Goal: Task Accomplishment & Management: Manage account settings

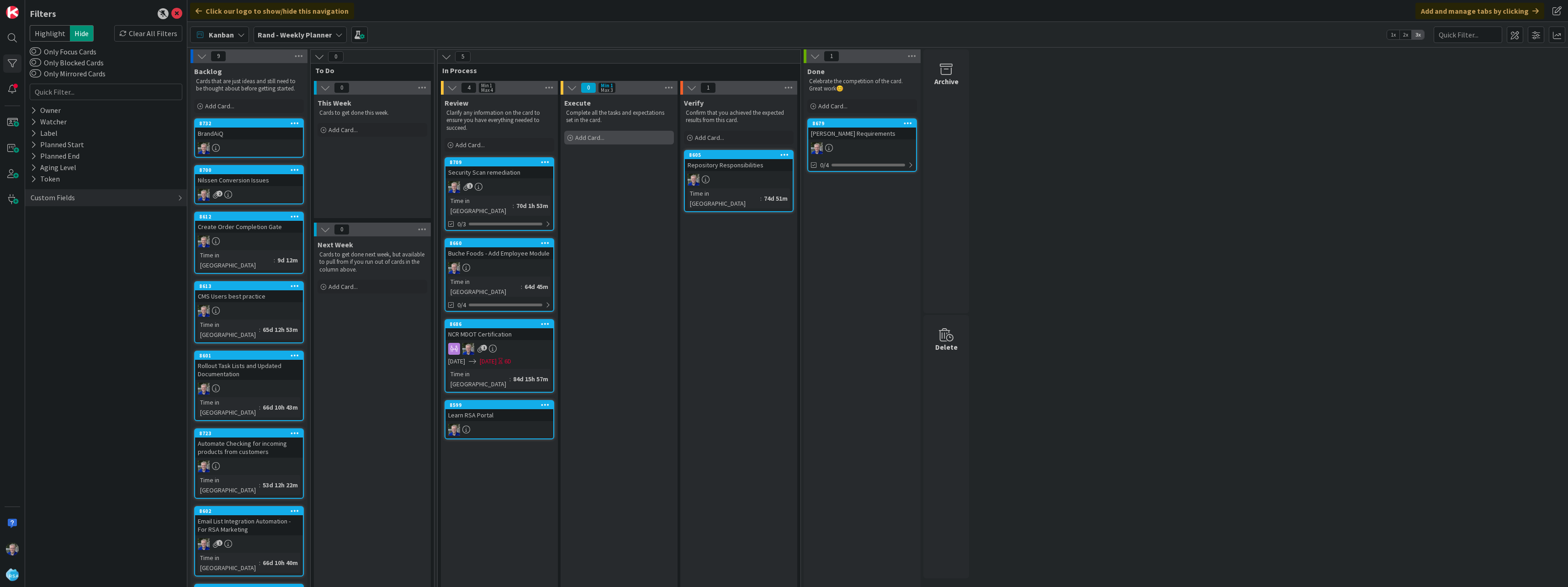
click at [593, 138] on span "Add Card..." at bounding box center [590, 138] width 29 height 9
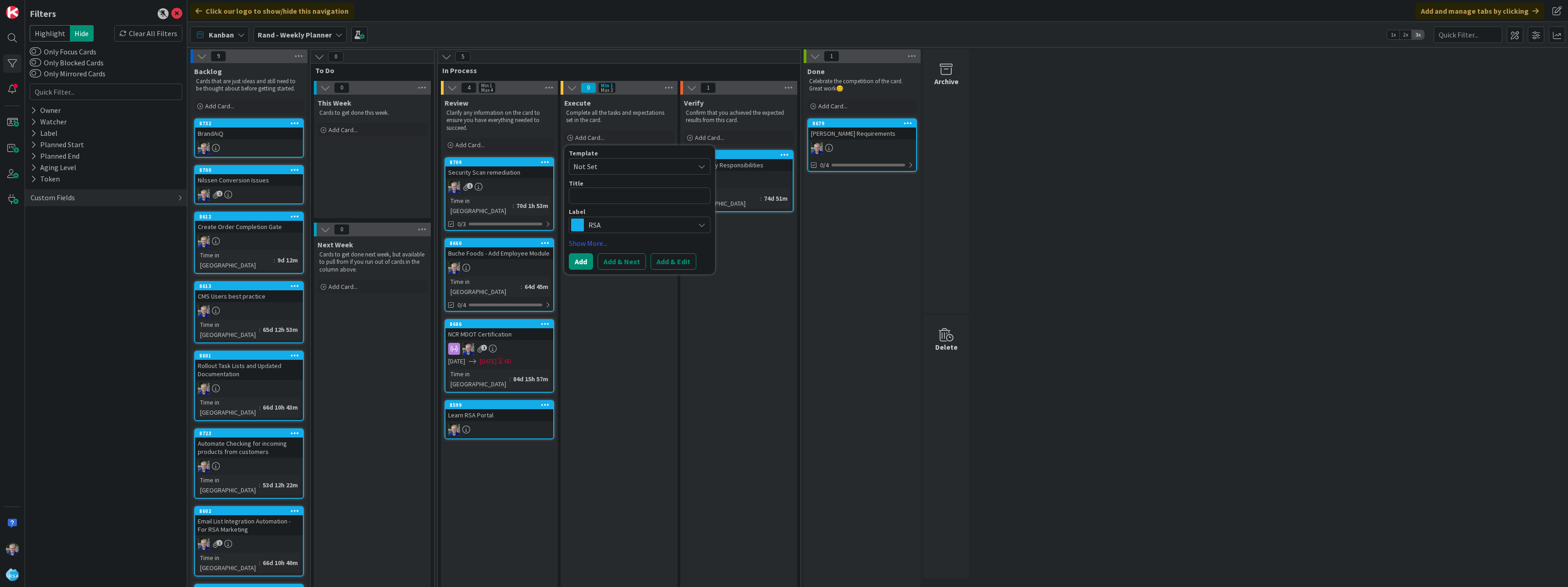
type textarea "x"
type textarea "R"
type textarea "x"
type textarea "Re"
type textarea "x"
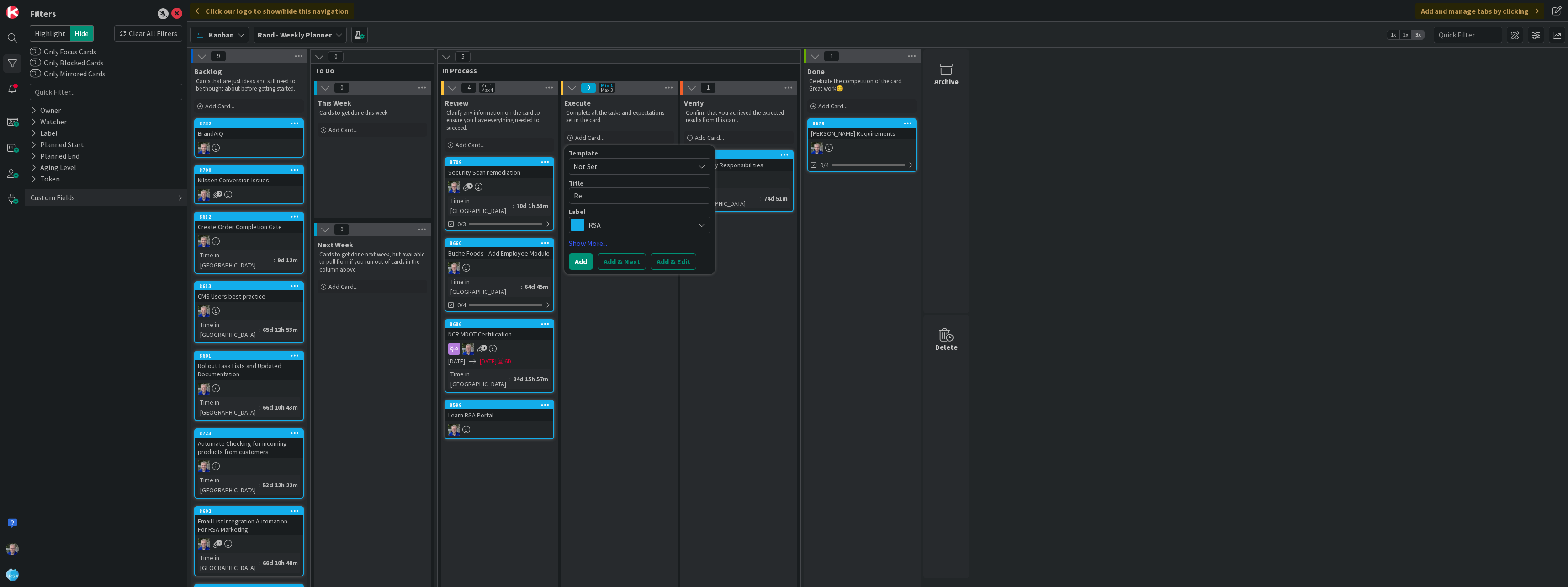
type textarea "Red"
type textarea "x"
type textarea "Redo"
type textarea "x"
type textarea "Redo"
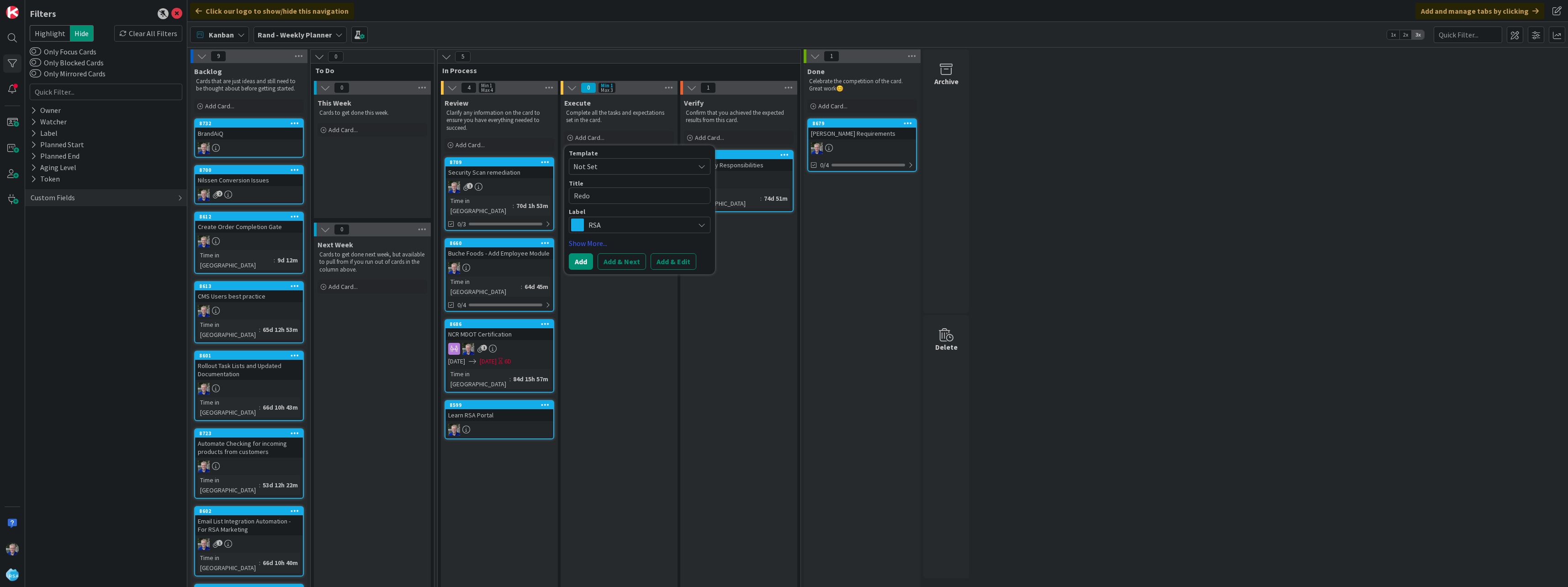
type textarea "x"
type textarea "Redo F"
type textarea "x"
type textarea "Redo Fa"
type textarea "x"
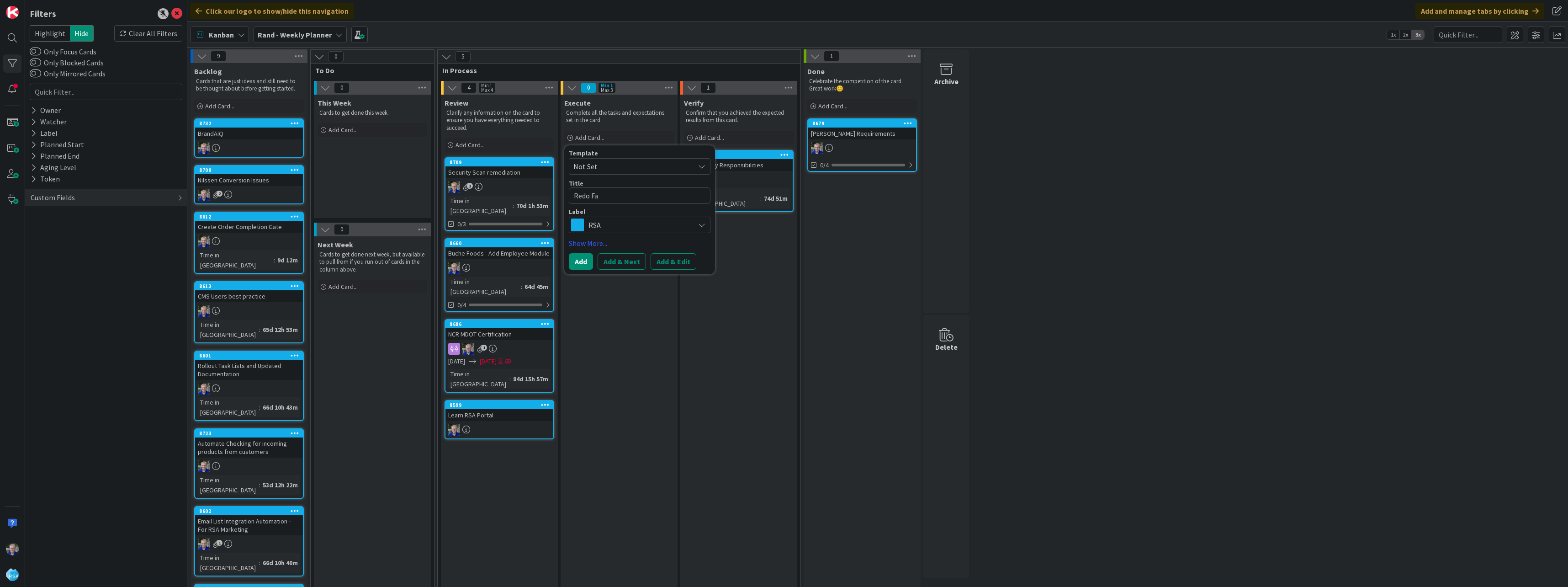
type textarea "Redo Fal"
type textarea "x"
type textarea "Redo Fa"
type textarea "x"
type textarea "Redo Fai"
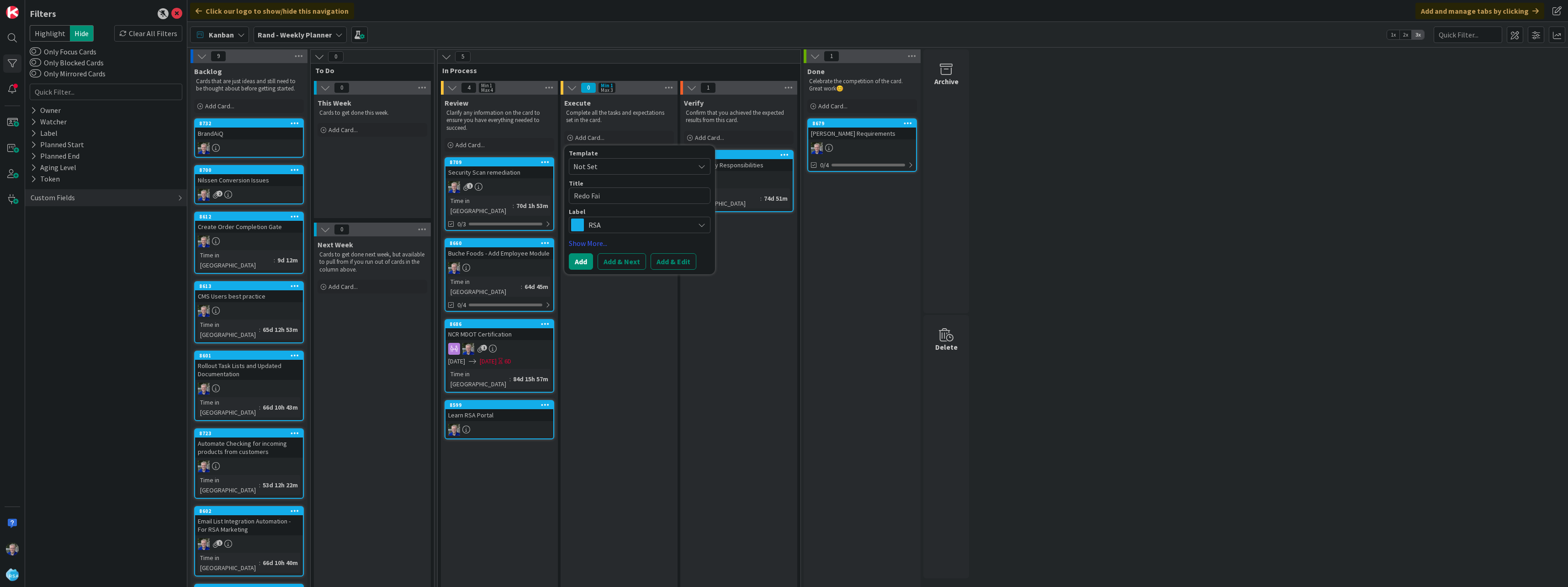
type textarea "x"
type textarea "Redo Fail"
type textarea "x"
type textarea "Redo [PERSON_NAME]"
type textarea "x"
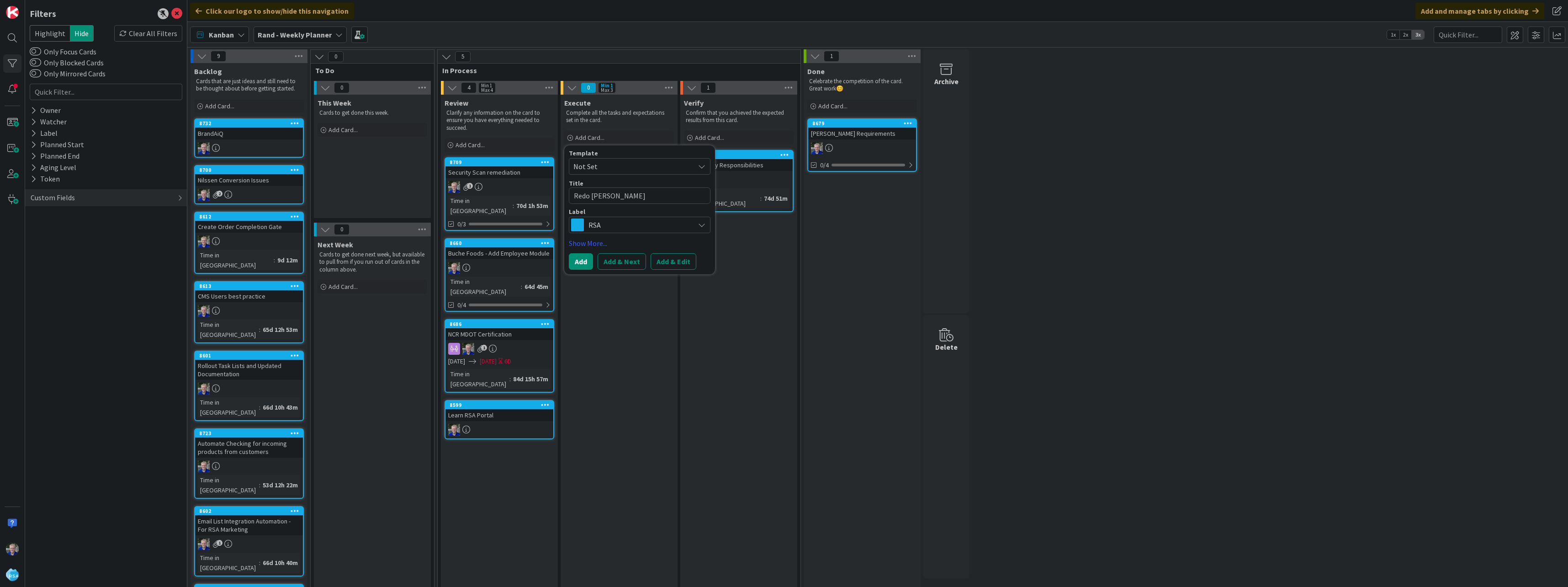
type textarea "Redo Failed"
type textarea "x"
type textarea "Redo Failed"
type textarea "x"
type textarea "Redo Failed T"
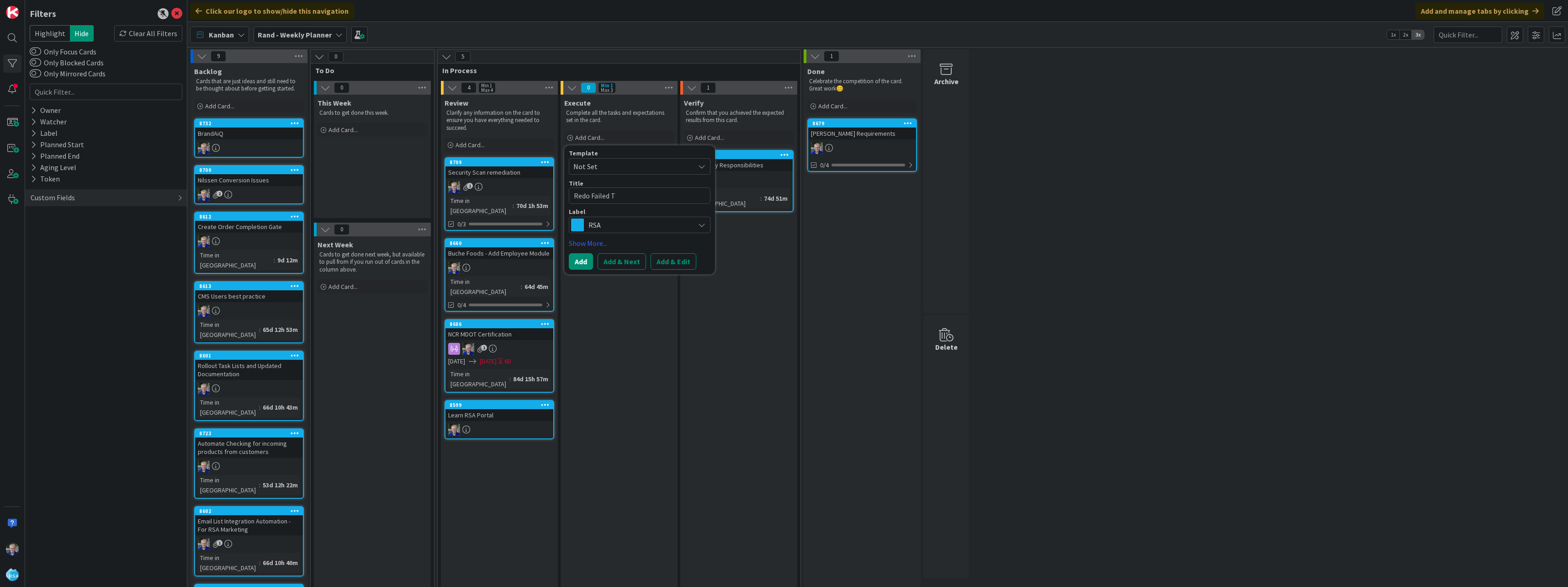
type textarea "x"
type textarea "Redo Failed Te"
type textarea "x"
type textarea "Redo Failed Ten"
type textarea "x"
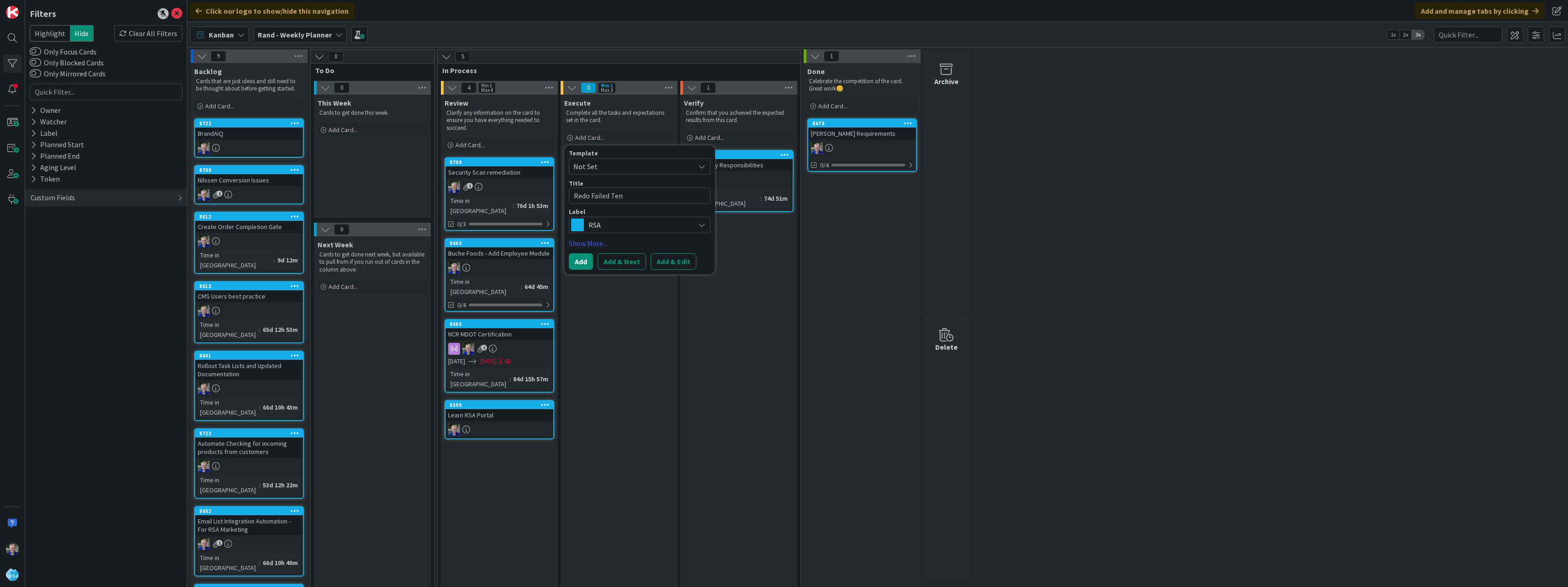
type textarea "Redo Failed [PERSON_NAME]"
type textarea "x"
type textarea "Redo Failed Tenan"
type textarea "x"
type textarea "Redo Failed Tenant"
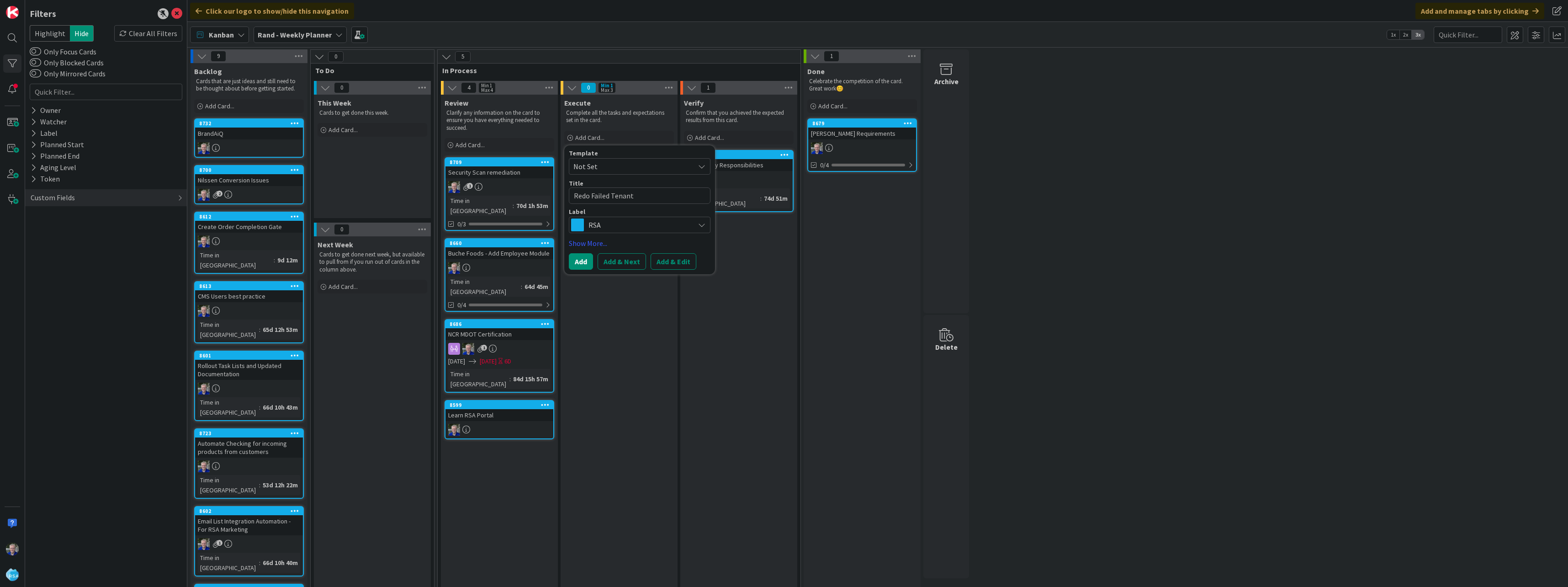
type textarea "x"
type textarea "Redo Failed Tenant"
type textarea "x"
type textarea "Redo Failed Tenant I"
type textarea "x"
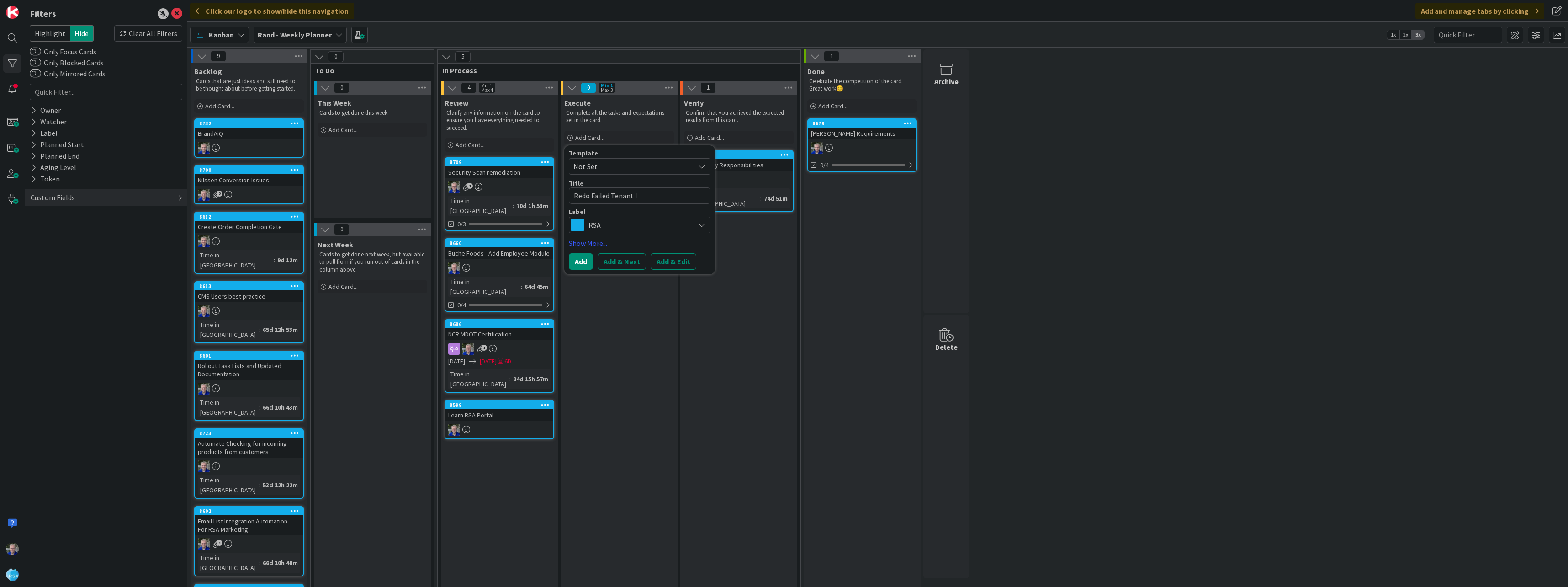
type textarea "Redo Failed Tenant Is"
type textarea "x"
type textarea "Redo Failed Tenant Iso"
type textarea "x"
type textarea "Redo Failed Tenant Isol"
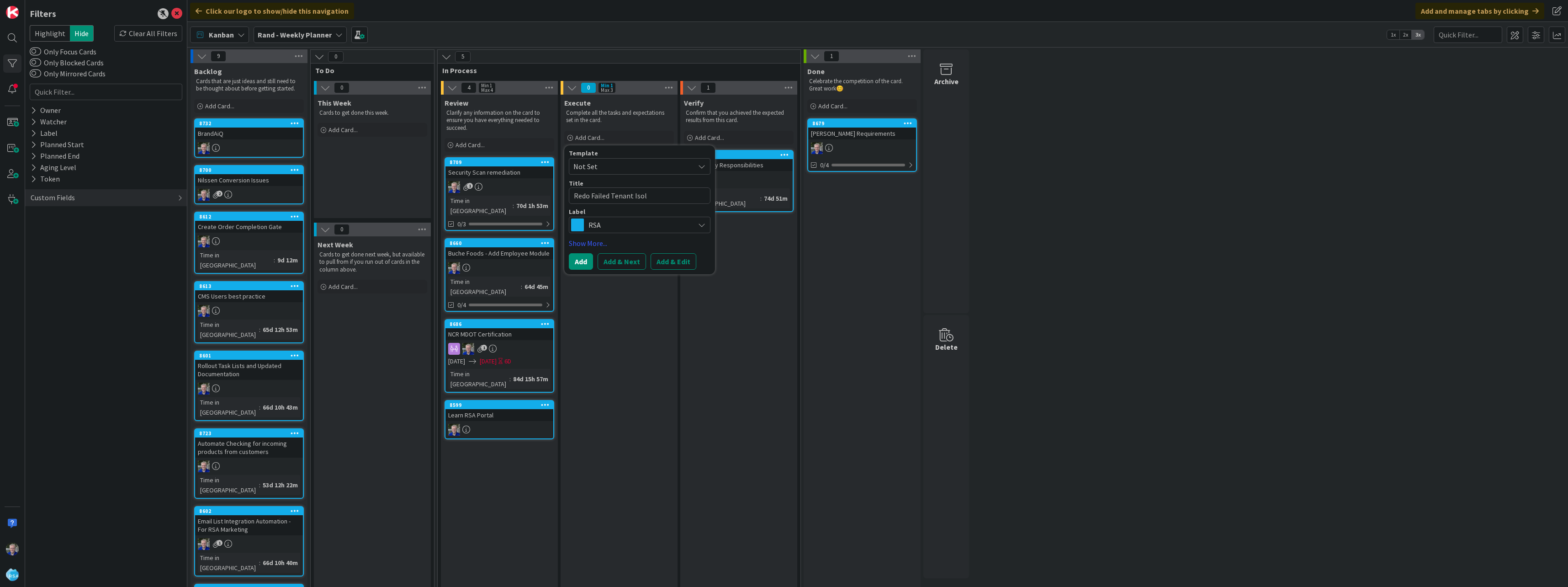
type textarea "x"
type textarea "Redo Failed Tenant Isola"
type textarea "x"
type textarea "Redo Failed Tenant Isolat"
type textarea "x"
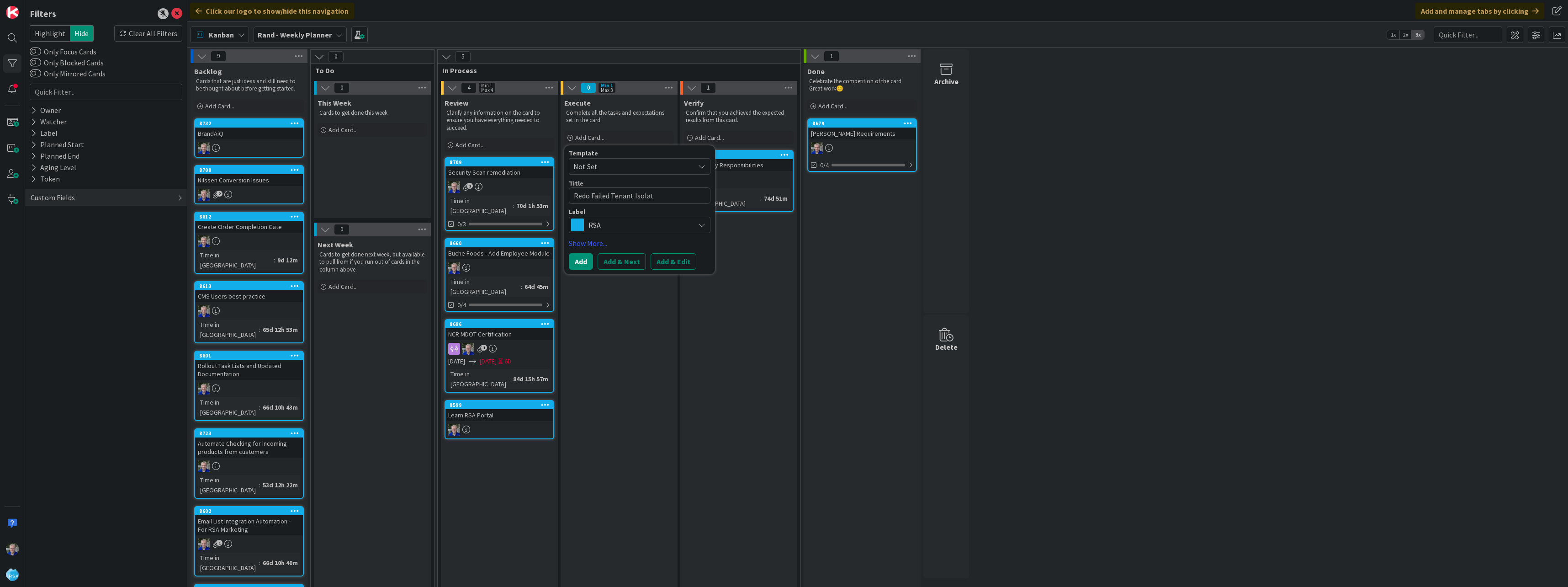
type textarea "Redo Failed Tenant Isolati"
type textarea "x"
type textarea "Redo Failed Tenant Isolatio"
type textarea "x"
type textarea "Redo Failed Tenant Isolation"
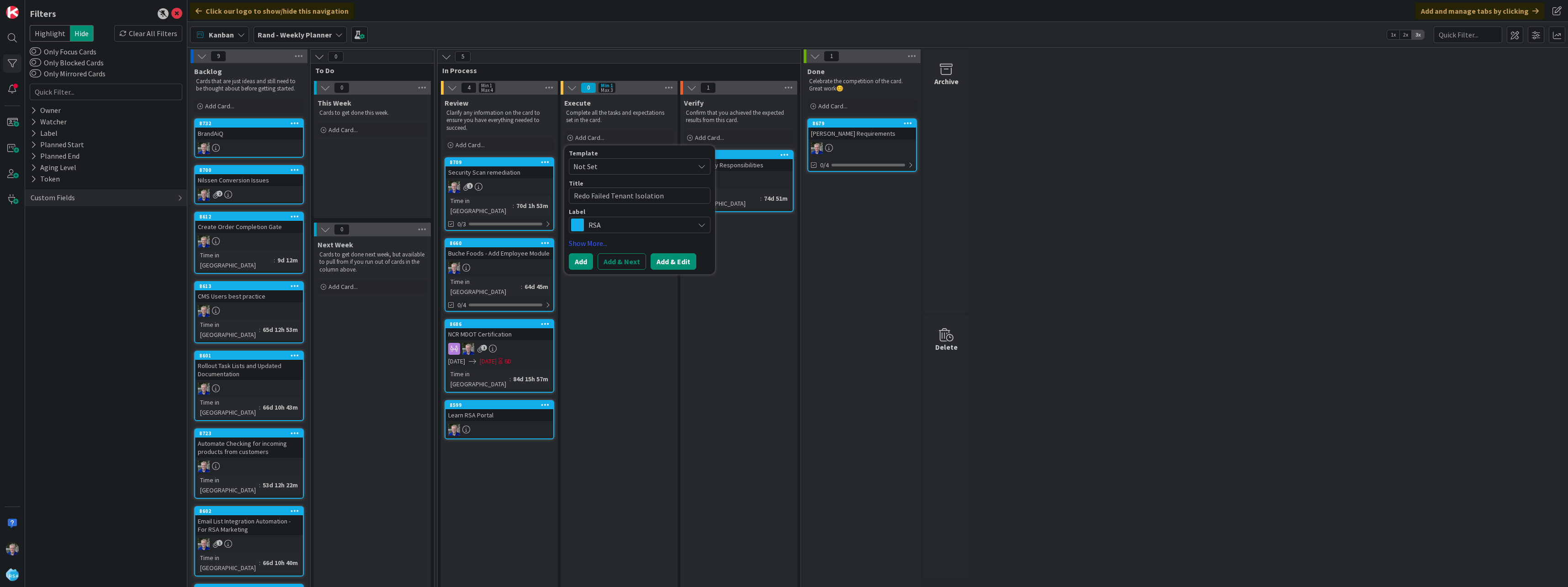
click at [681, 259] on button "Add & Edit" at bounding box center [673, 261] width 46 height 16
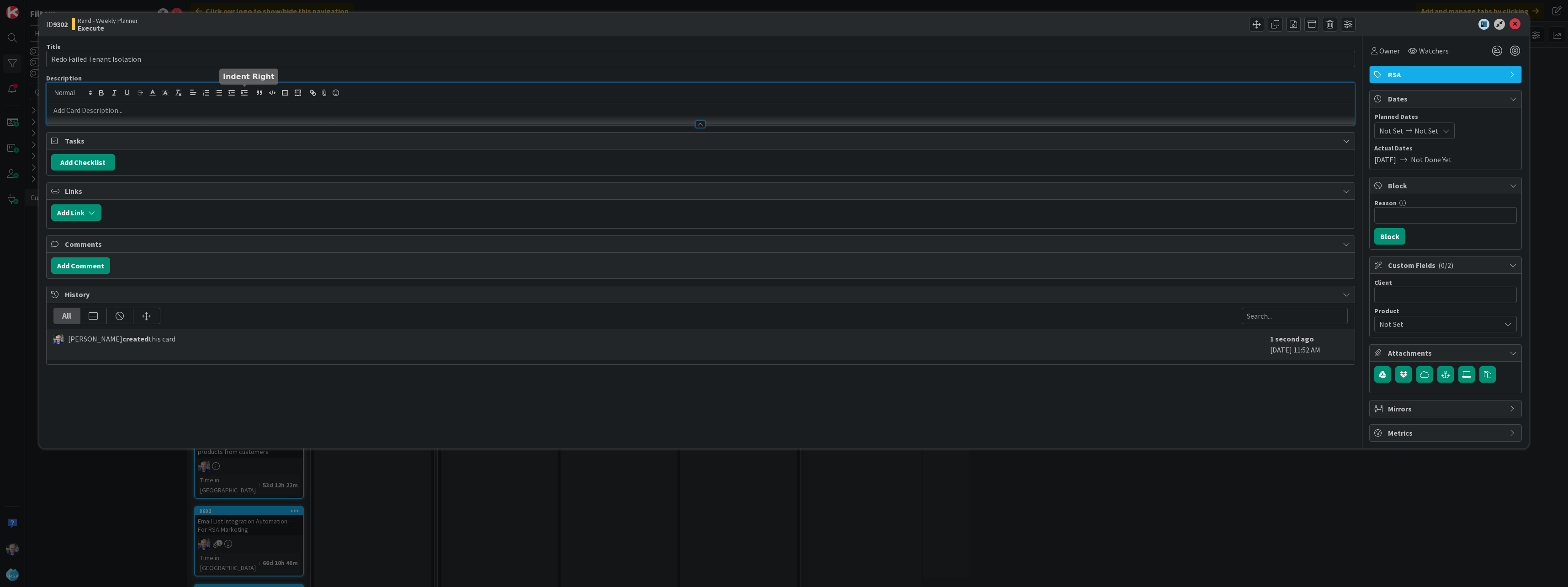
click at [242, 93] on div at bounding box center [701, 104] width 1308 height 42
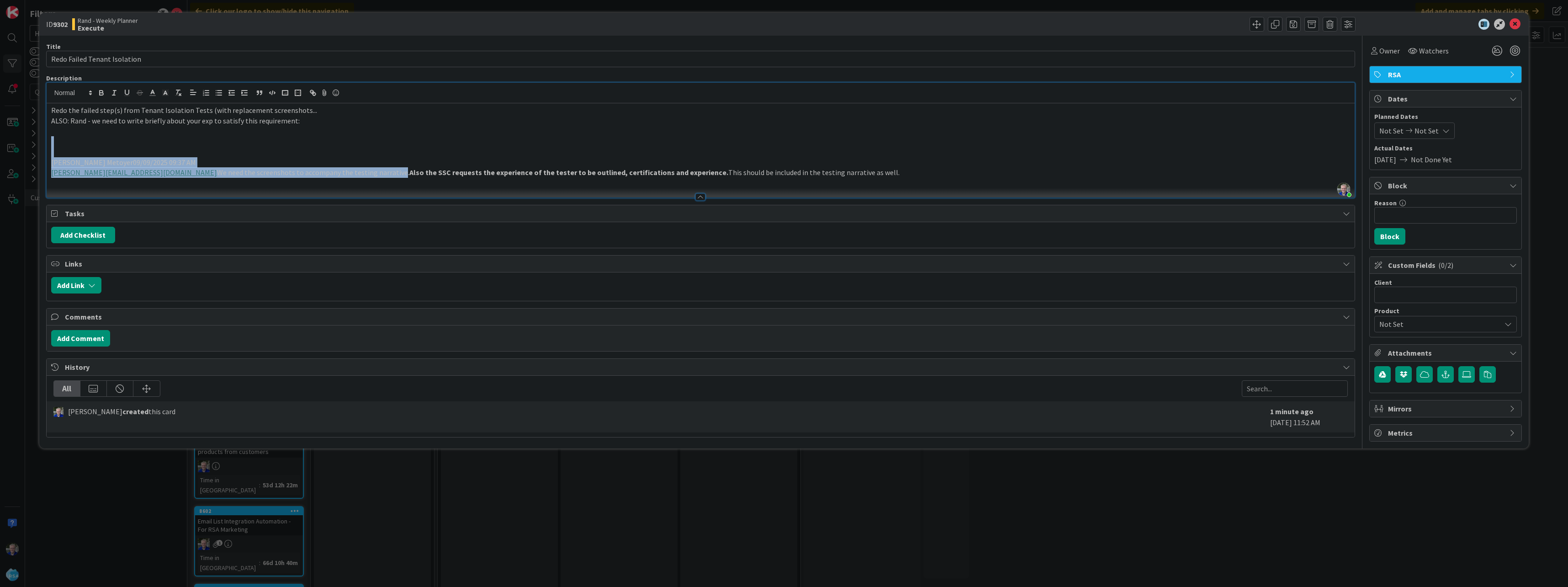
drag, startPoint x: 299, startPoint y: 171, endPoint x: 237, endPoint y: 133, distance: 72.7
click at [237, 133] on div "Redo the failed step(s) from Tenant Isolation Tests (with replacement screensho…" at bounding box center [701, 150] width 1308 height 94
click at [288, 131] on p at bounding box center [701, 130] width 1299 height 10
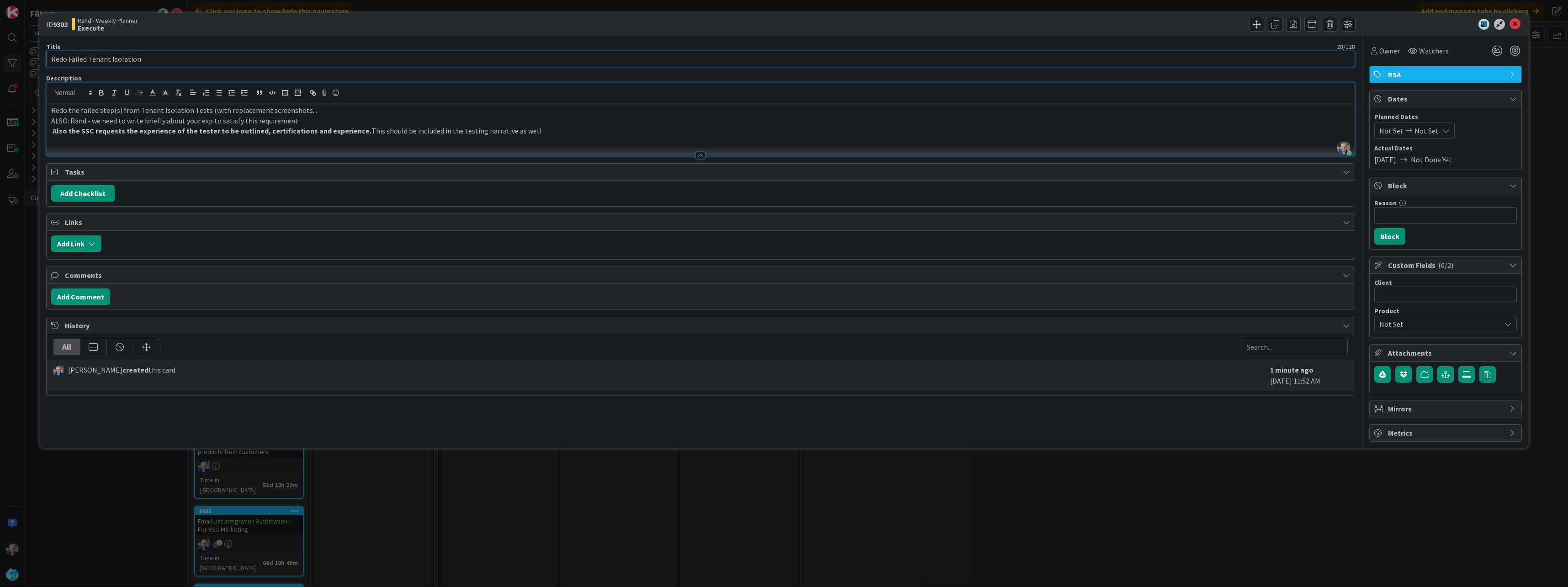
click at [1205, 65] on input "Redo Failed Tenant Isolation" at bounding box center [701, 58] width 1309 height 16
click at [1512, 26] on icon at bounding box center [1515, 24] width 11 height 11
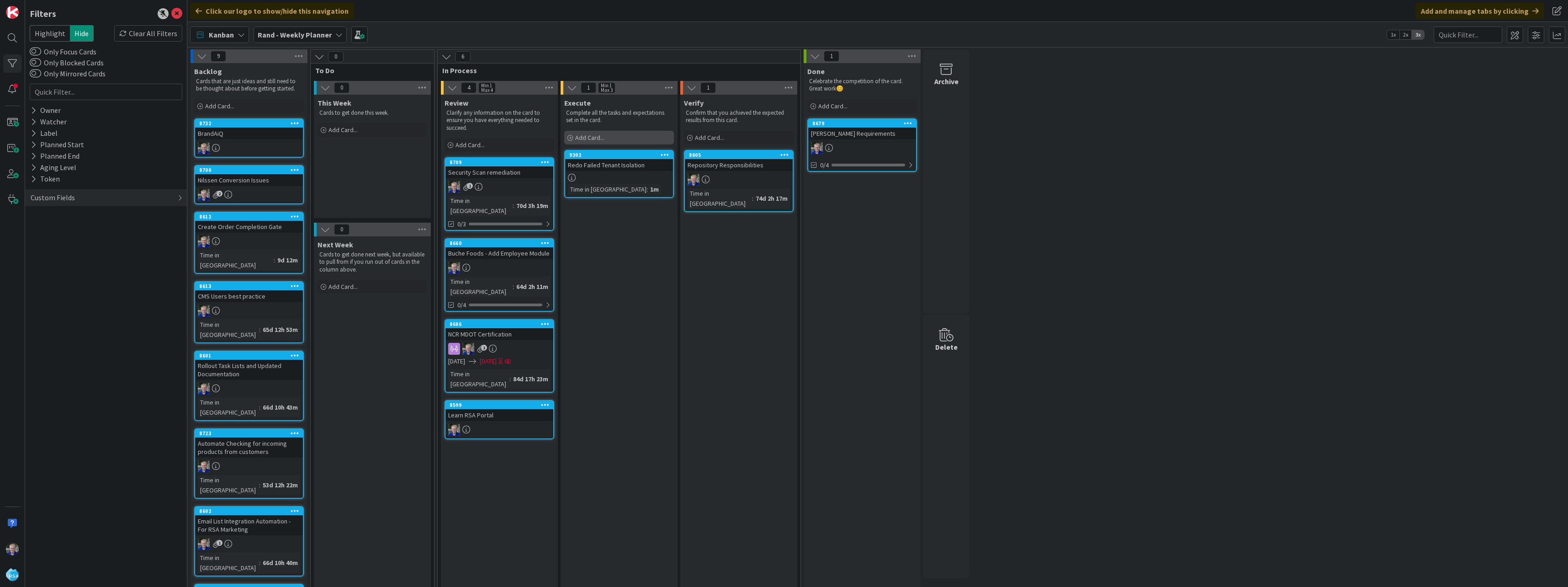
click at [593, 138] on span "Add Card..." at bounding box center [590, 138] width 29 height 9
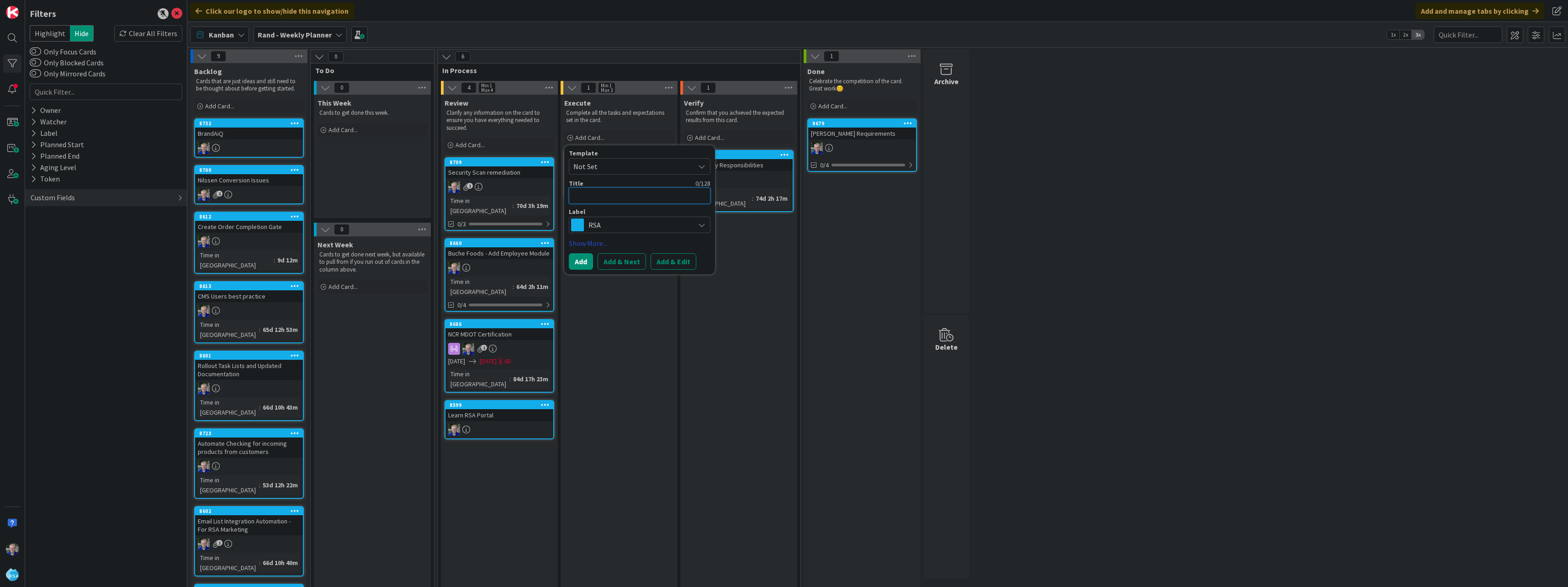
type textarea "x"
type textarea "P"
type textarea "x"
type textarea "Pa"
type textarea "x"
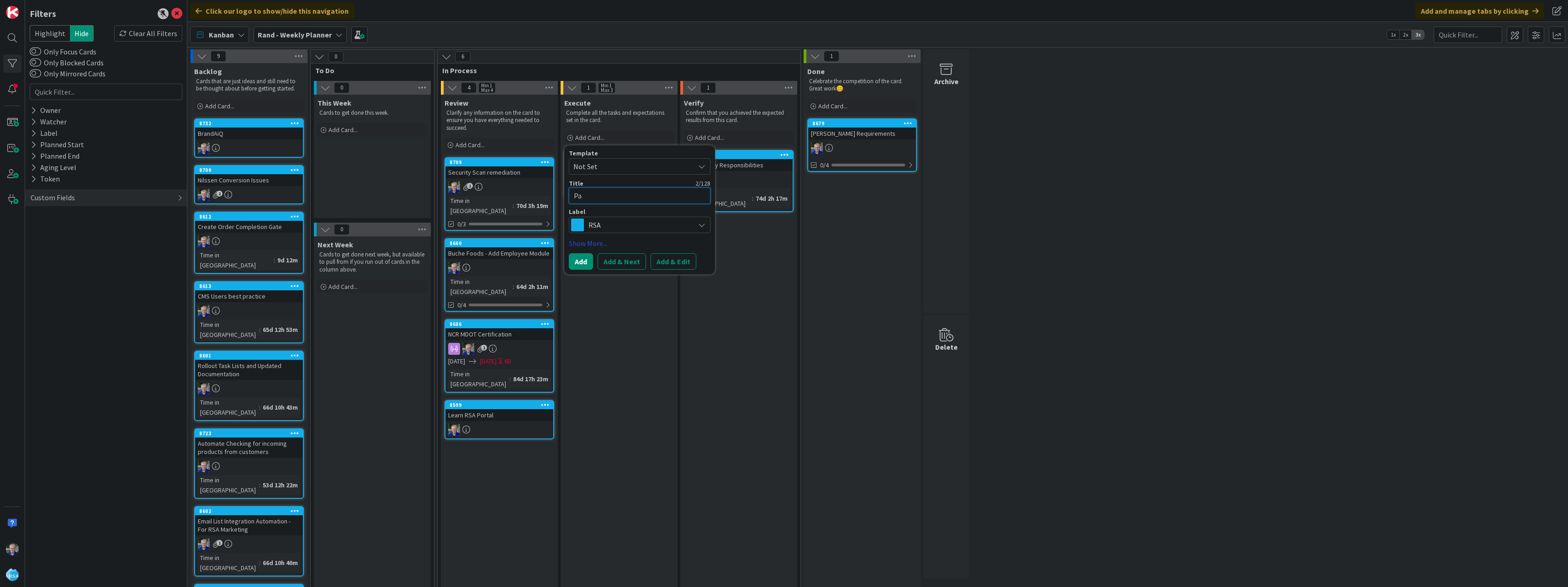
type textarea "Pas"
type textarea "x"
type textarea "Pass"
type textarea "x"
type textarea "Passw"
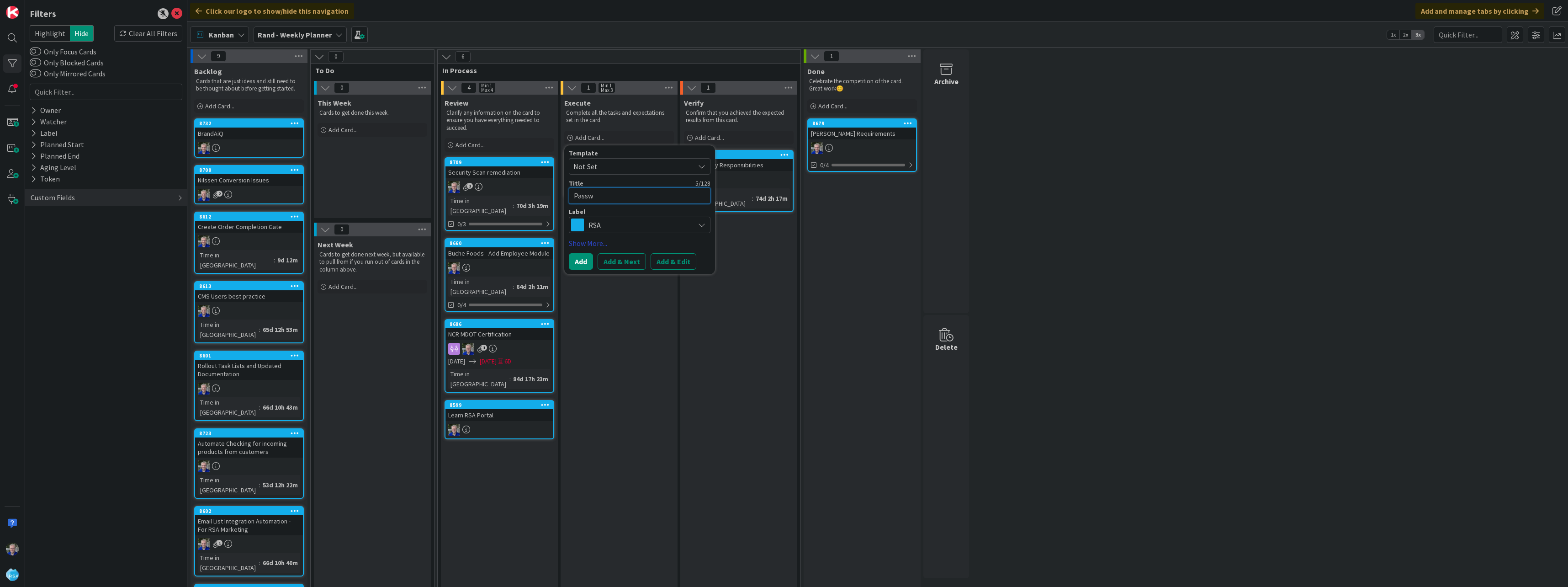
type textarea "x"
type textarea "Passwo"
type textarea "x"
type textarea "Passwor"
type textarea "x"
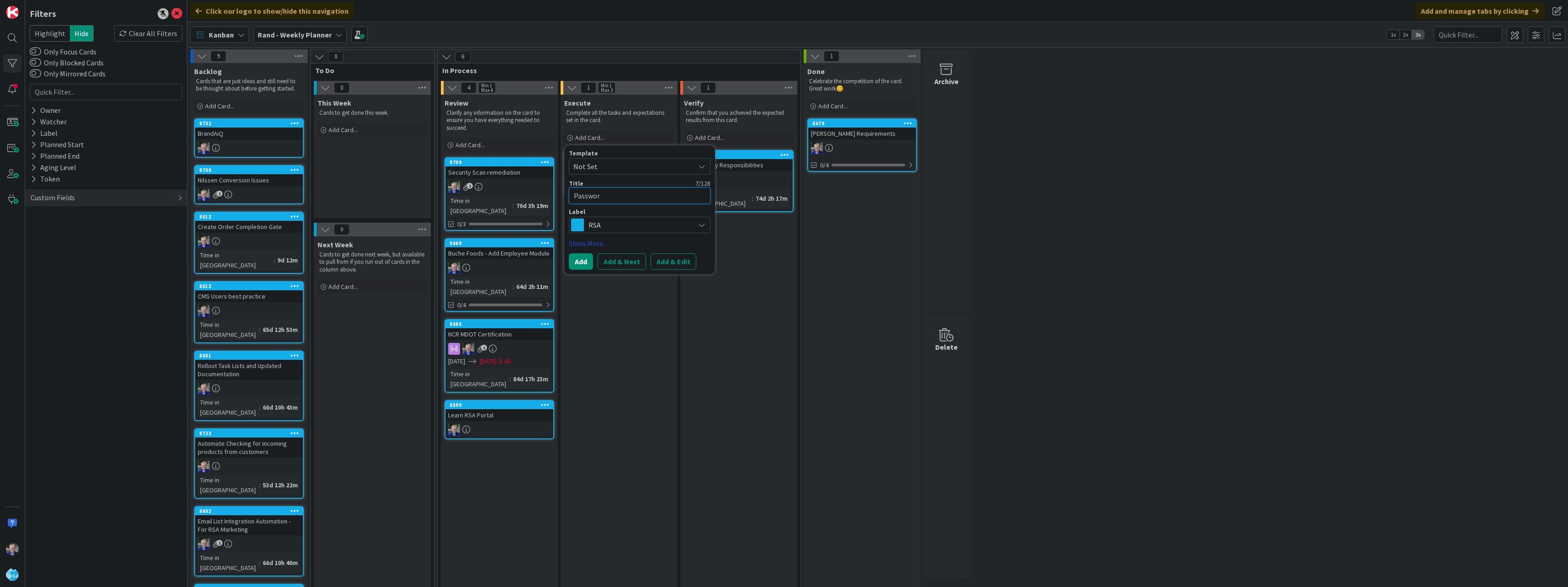
type textarea "Password"
type textarea "x"
type textarea "Password"
type textarea "x"
type textarea "Password t"
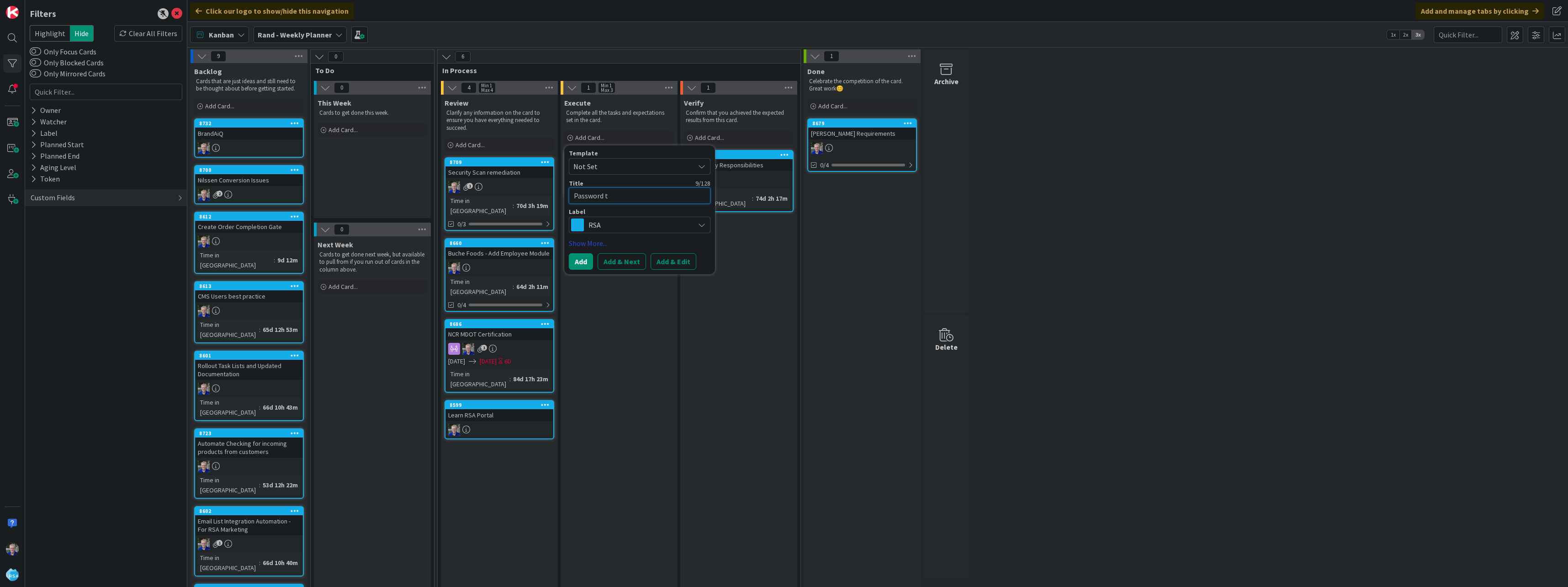
type textarea "x"
type textarea "Password te"
type textarea "x"
type textarea "Password tes"
type textarea "x"
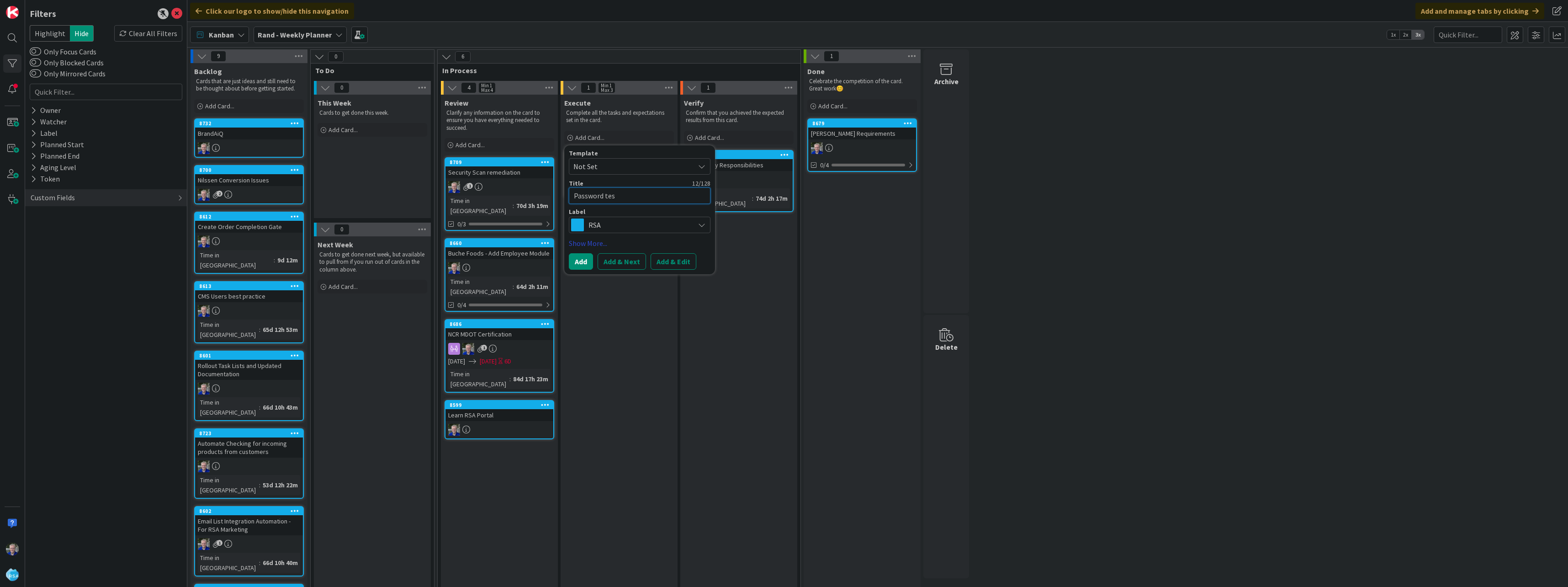
type textarea "Password test"
type textarea "x"
type textarea "Password testi"
type textarea "x"
type textarea "Password testin"
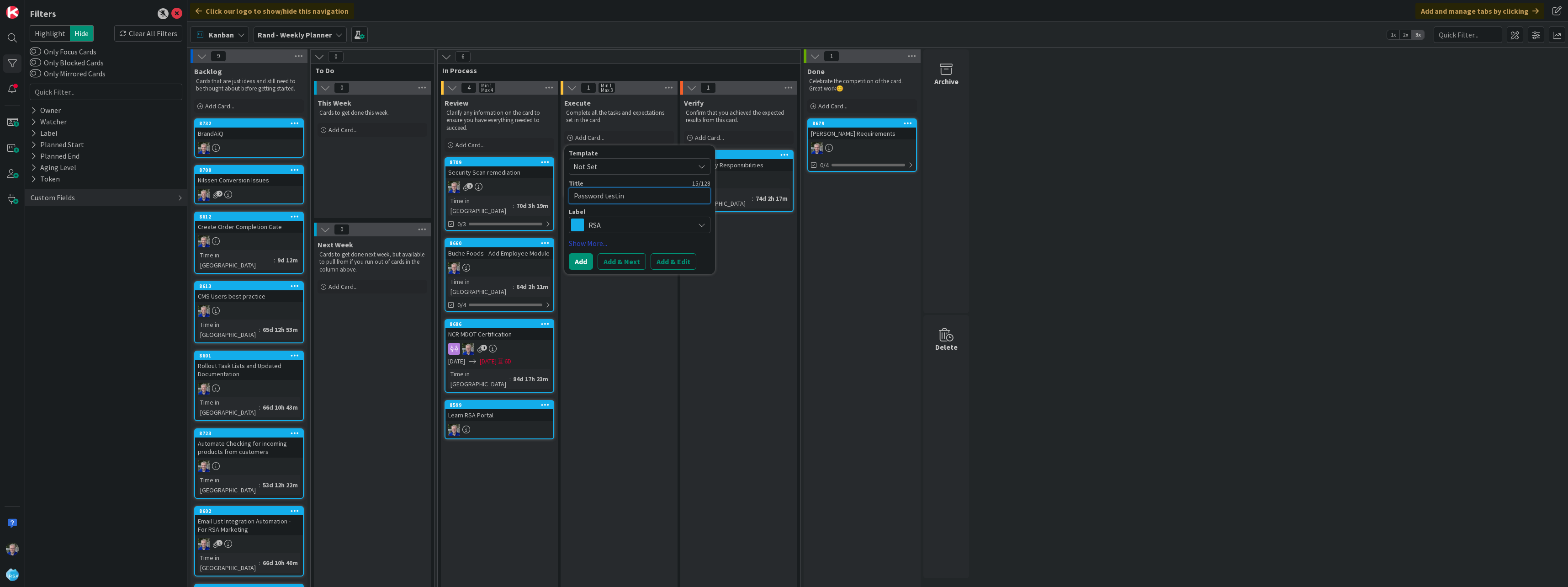
type textarea "x"
type textarea "Password testing"
click at [666, 256] on button "Add & Edit" at bounding box center [673, 261] width 46 height 16
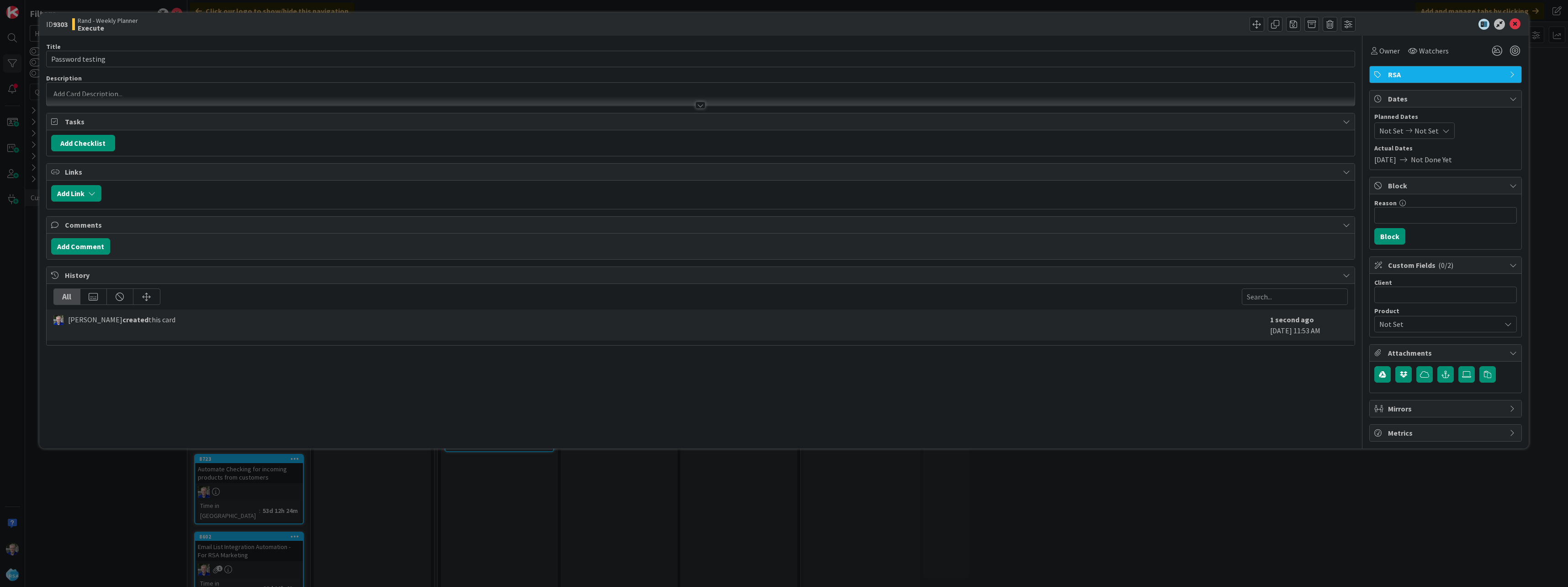
click at [409, 93] on div at bounding box center [701, 94] width 1308 height 23
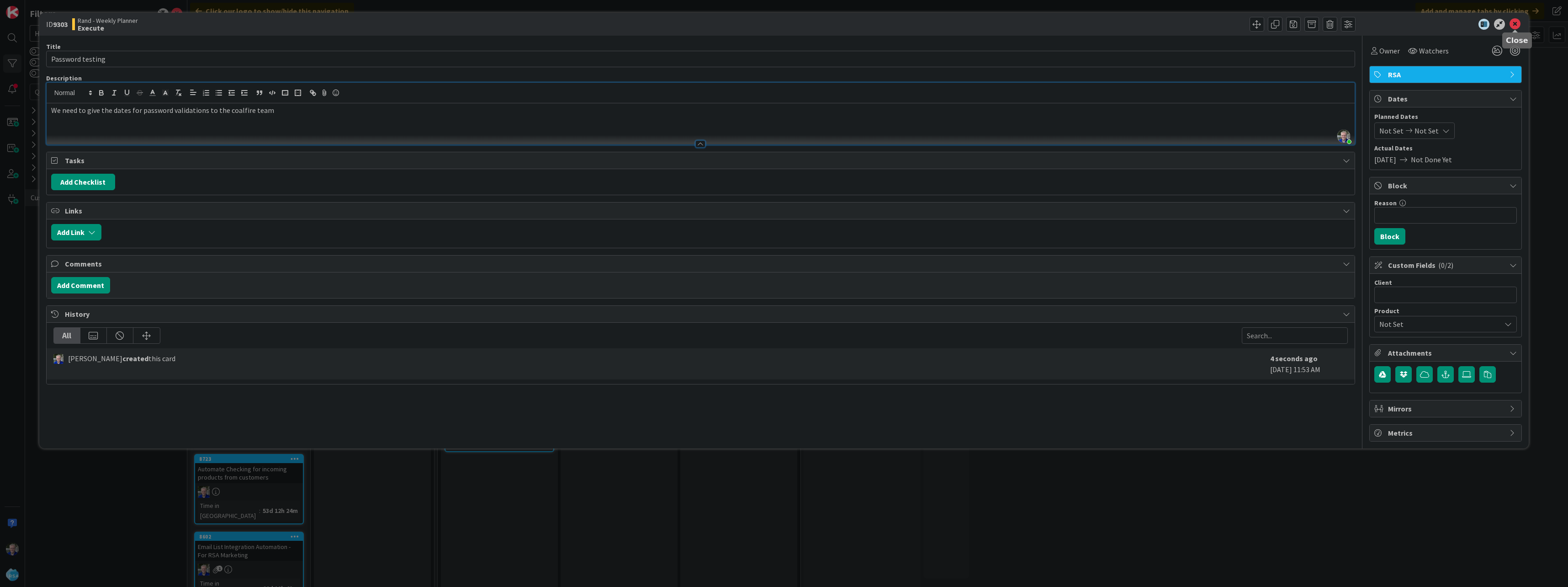
click at [1514, 26] on icon at bounding box center [1515, 24] width 11 height 11
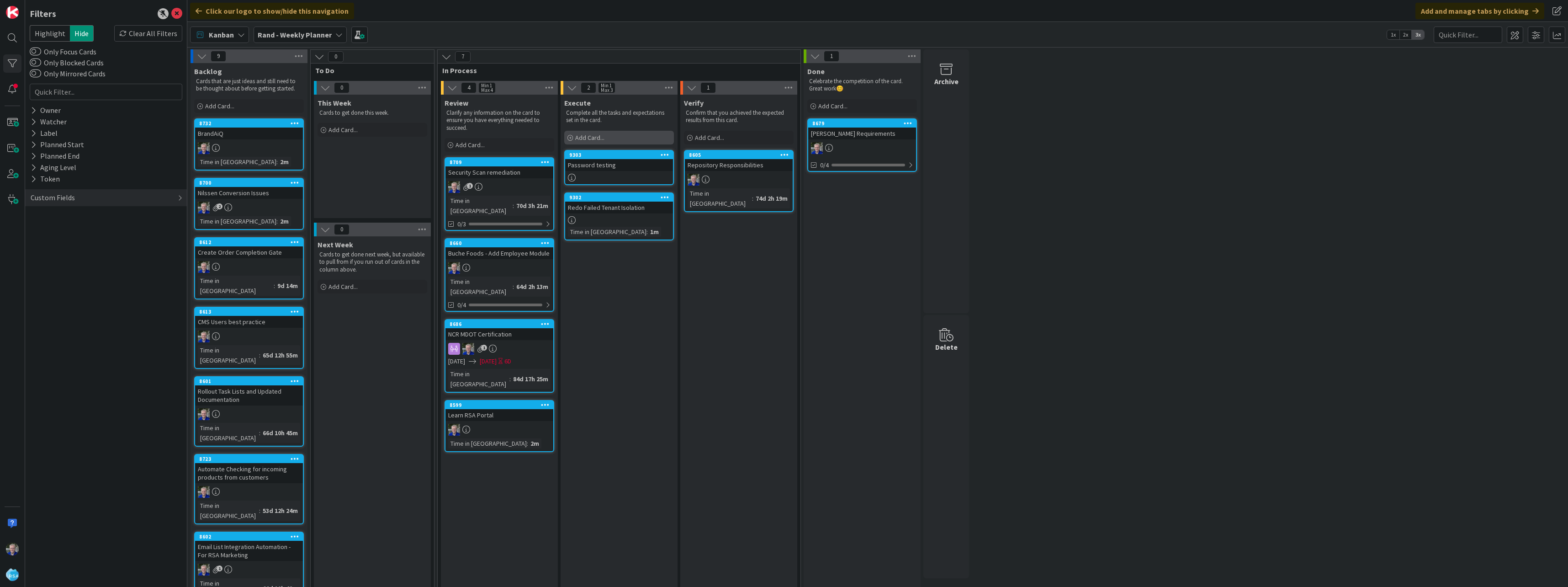
click at [629, 138] on div "Add Card..." at bounding box center [619, 138] width 110 height 14
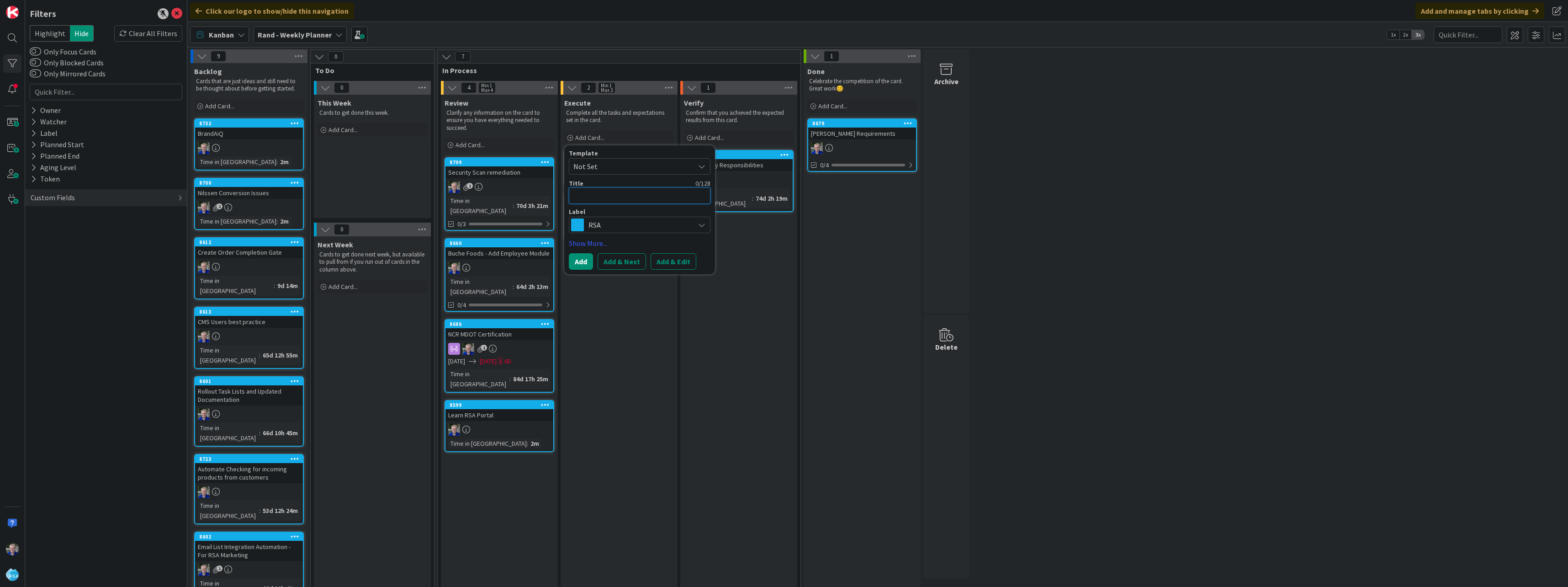
type textarea "x"
type textarea "P"
type textarea "x"
type textarea "PC"
type textarea "x"
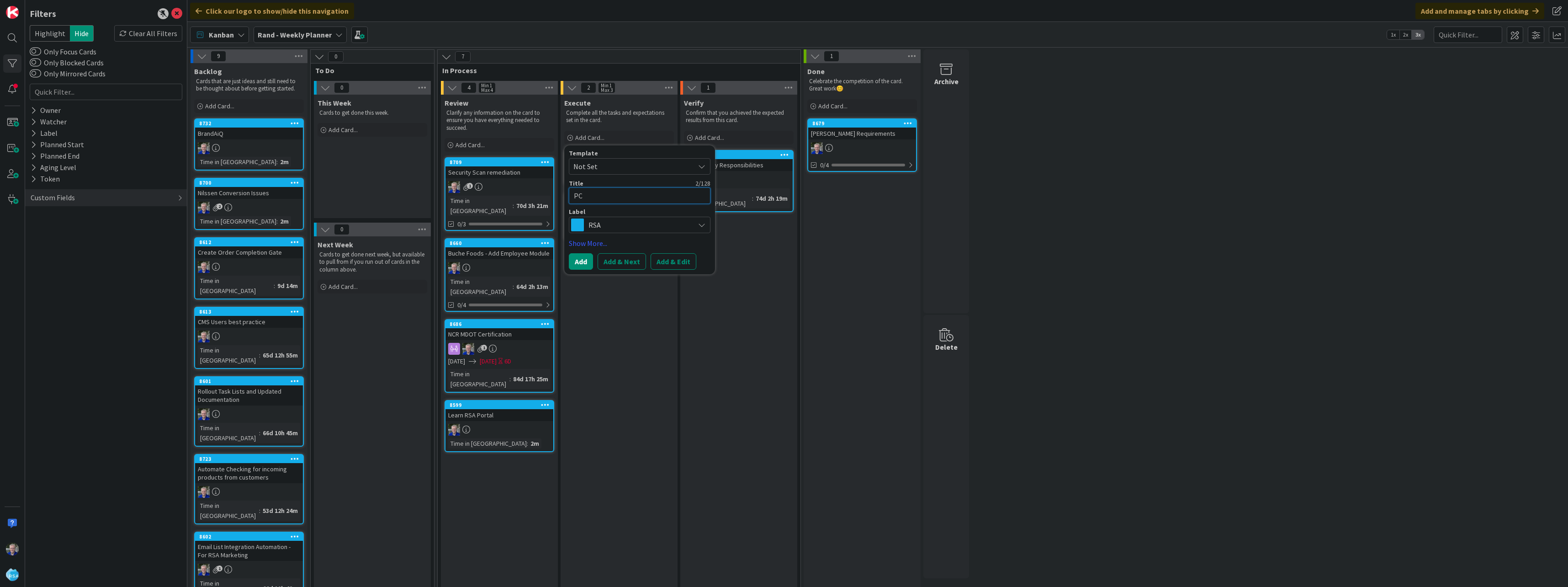
type textarea "PCI"
type textarea "x"
type textarea "PCI"
type textarea "x"
type textarea "PCI -"
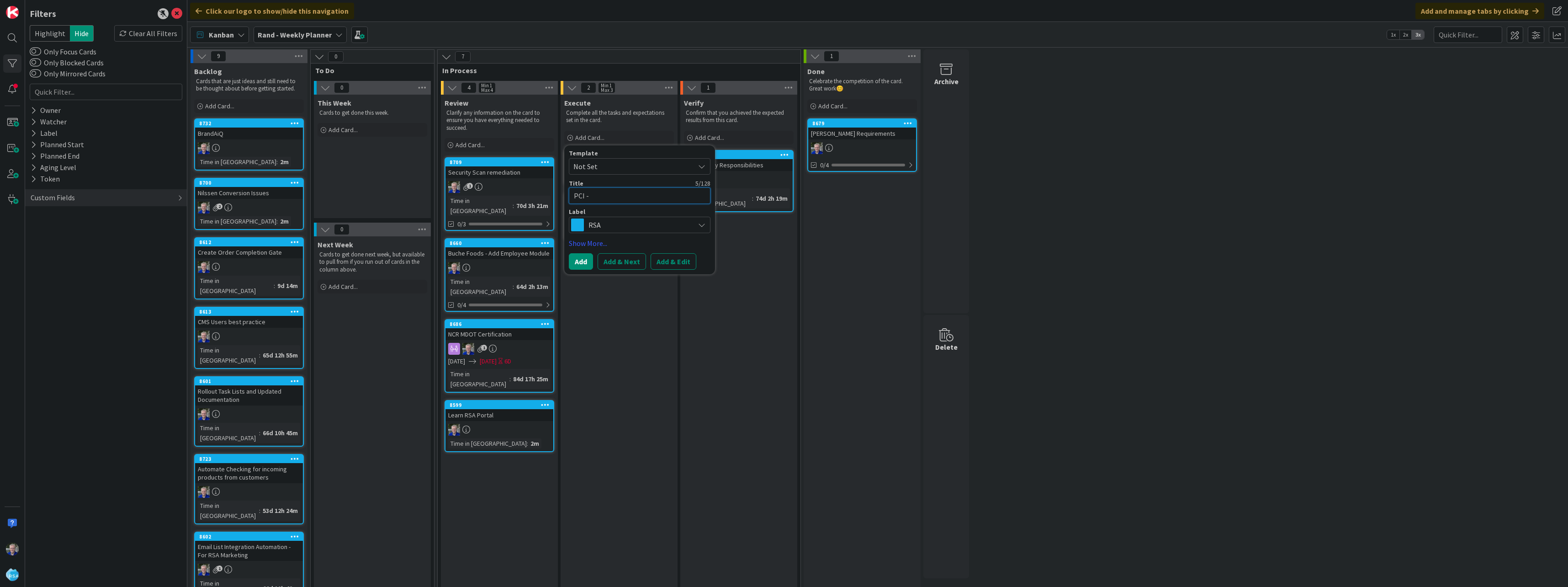
type textarea "x"
type textarea "PCI -"
type textarea "x"
type textarea "PCI - E"
type textarea "x"
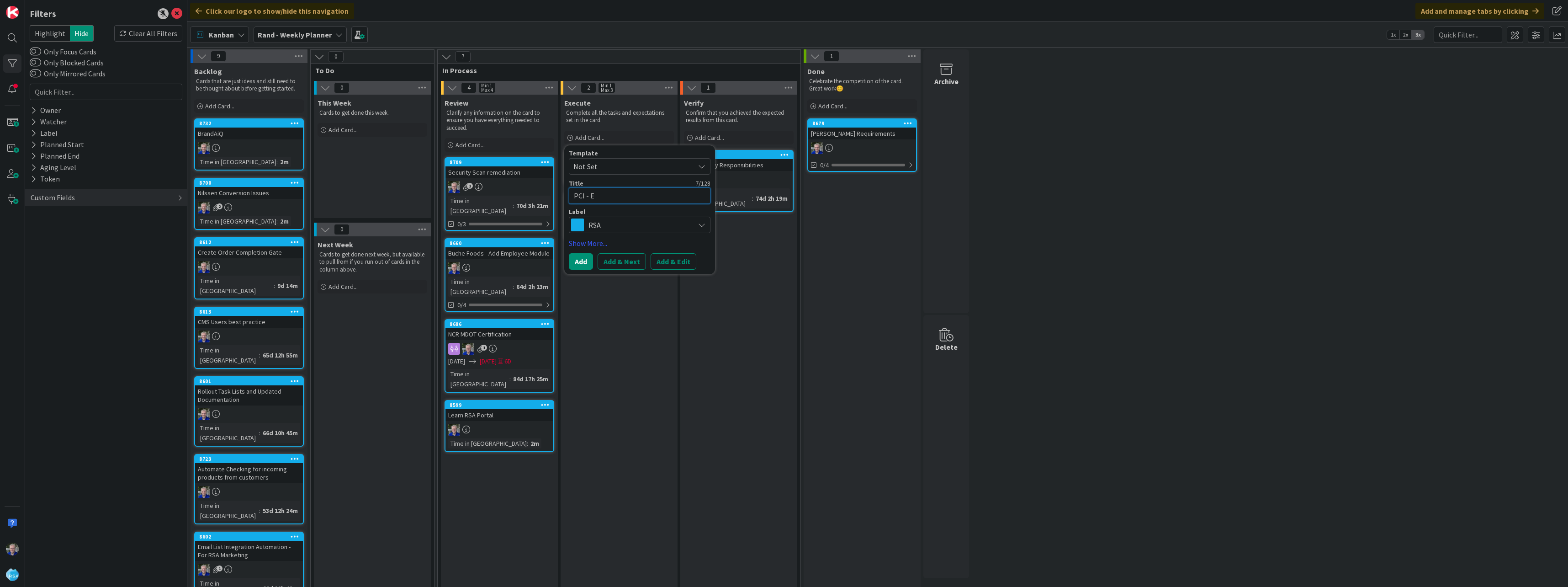
type textarea "PCI - Ev"
type textarea "x"
type textarea "PCI - Evi"
type textarea "x"
type textarea "PCI - Evid"
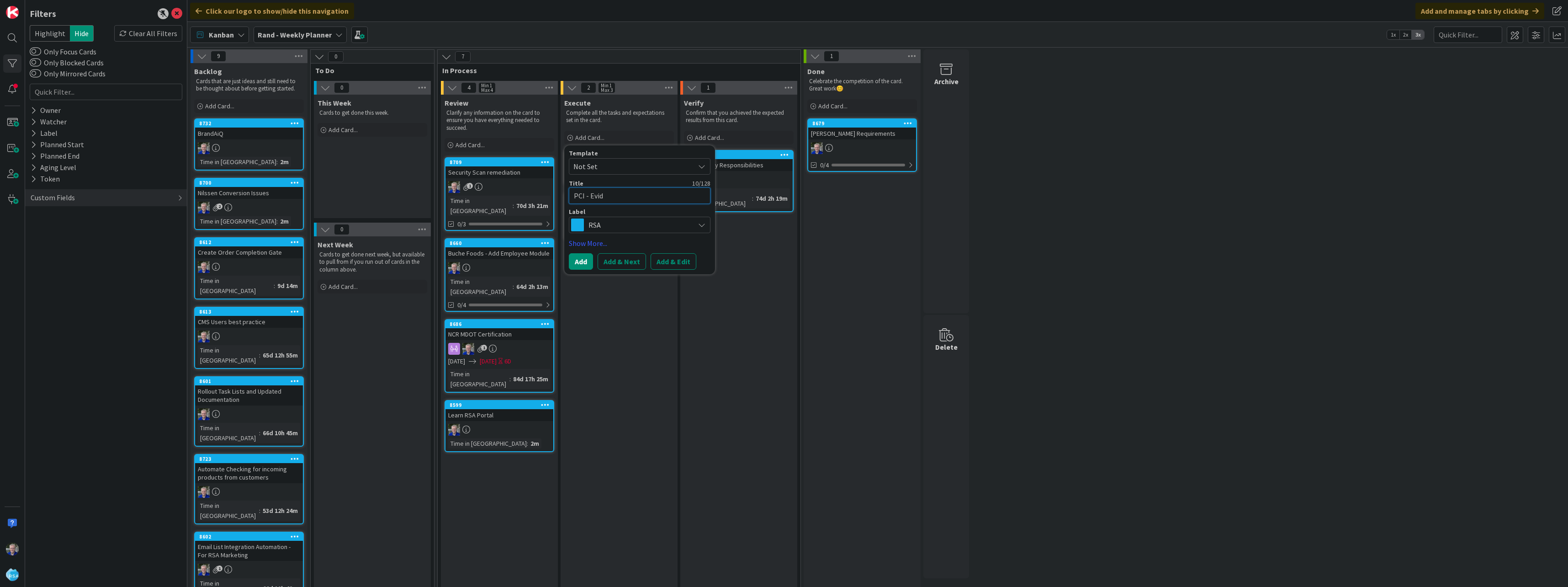
type textarea "x"
type textarea "PCI - Evide"
type textarea "x"
type textarea "PCI - Eviden"
type textarea "x"
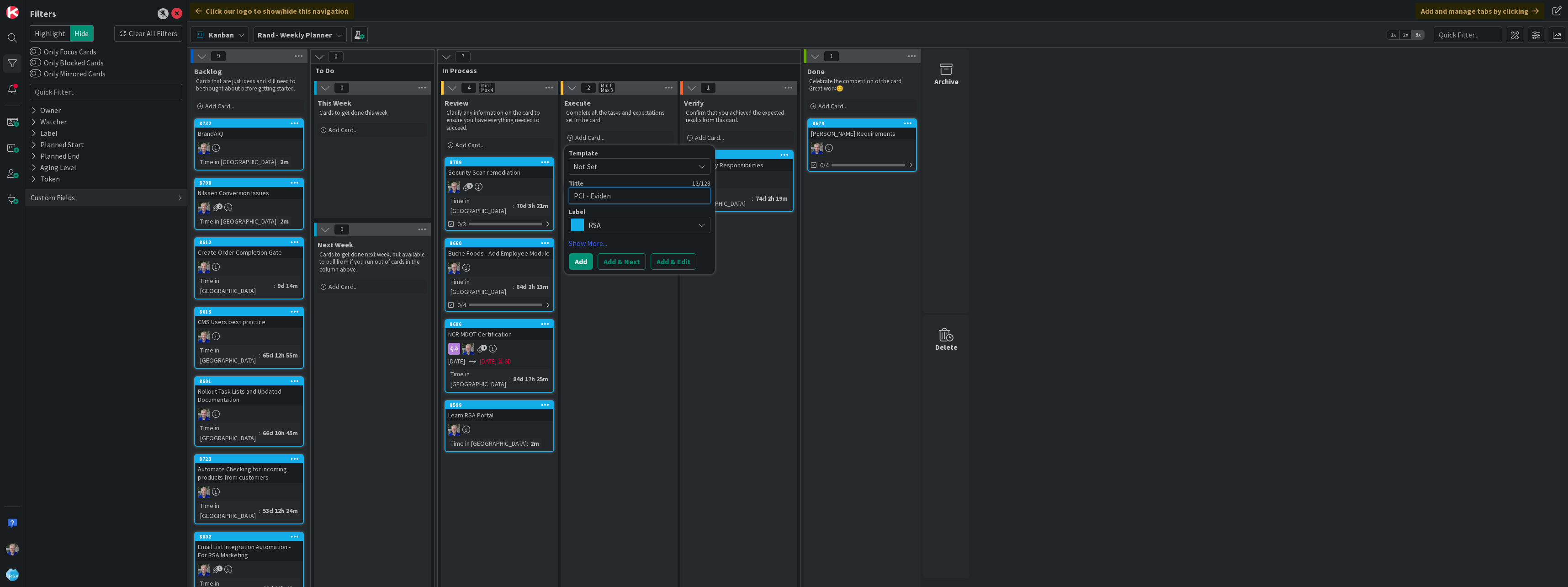
type textarea "PCI - Evidenc"
type textarea "x"
type textarea "PCI - Evidence"
type textarea "x"
type textarea "PCI - Evidence"
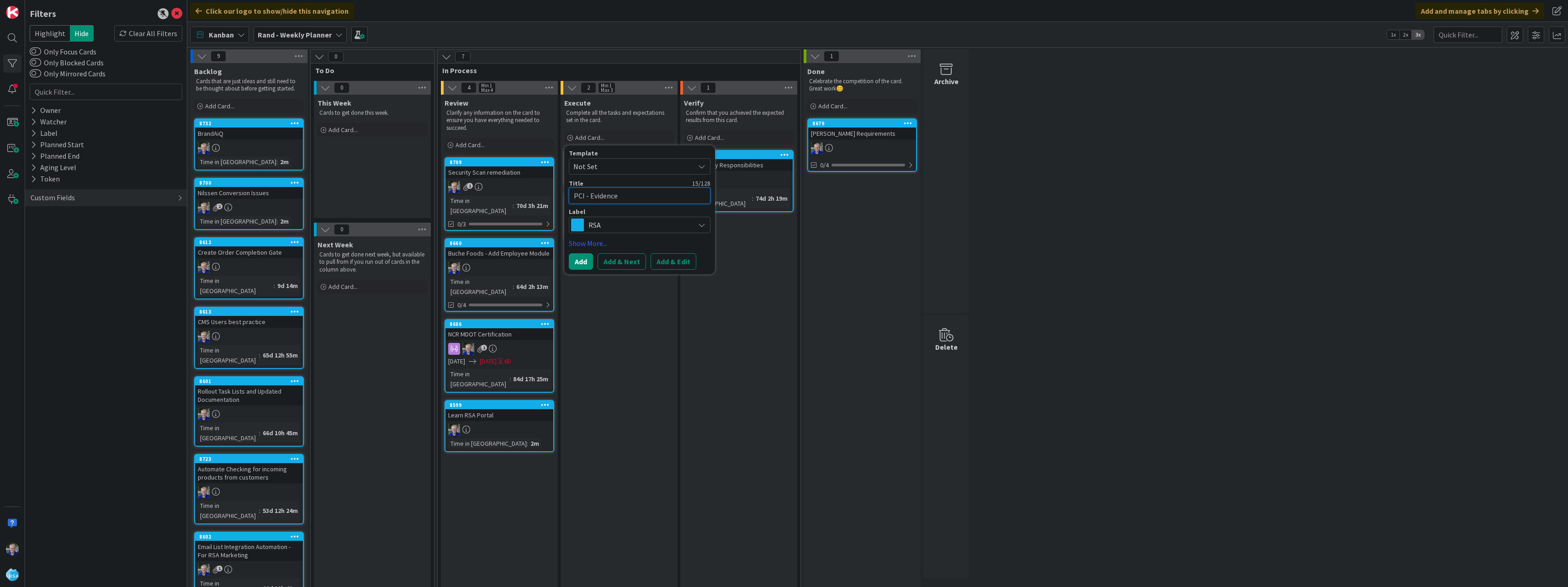
type textarea "x"
type textarea "PCI - Evidence f"
type textarea "x"
type textarea "PCI - Evidence fo"
type textarea "x"
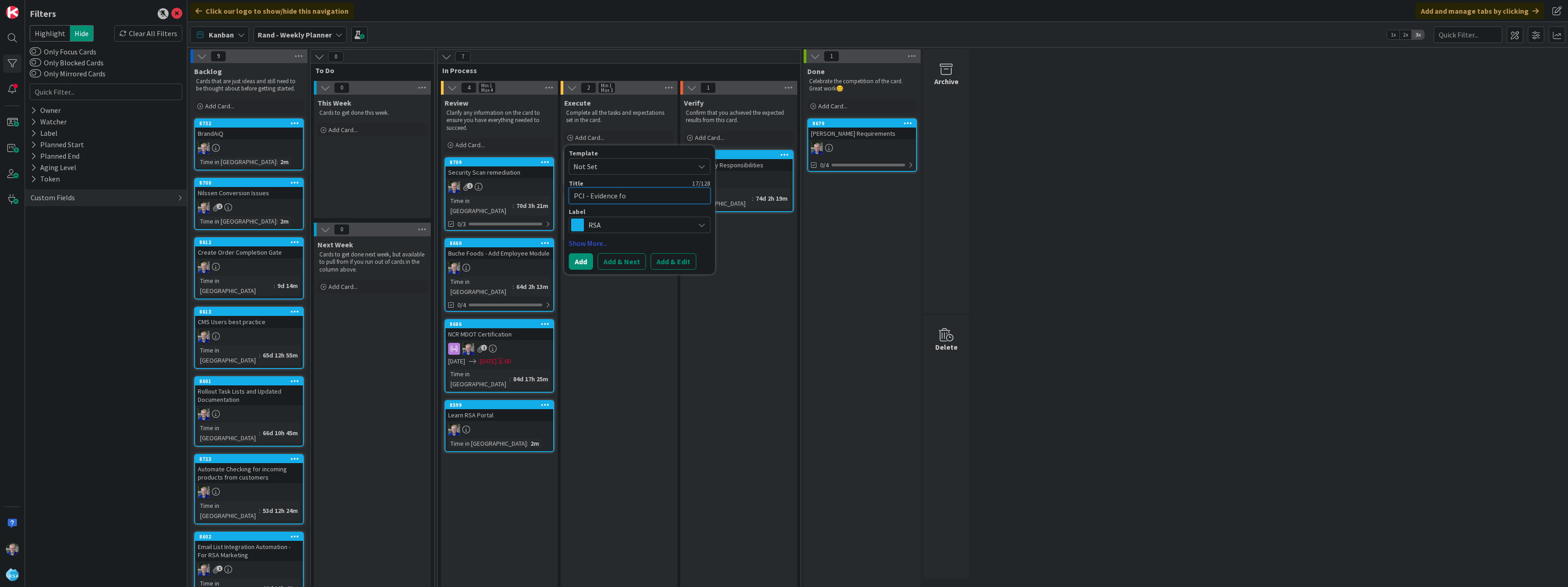
type textarea "PCI - Evidence for"
type textarea "x"
type textarea "PCI - Evidence for"
type textarea "x"
type textarea "PCI - Evidence for d"
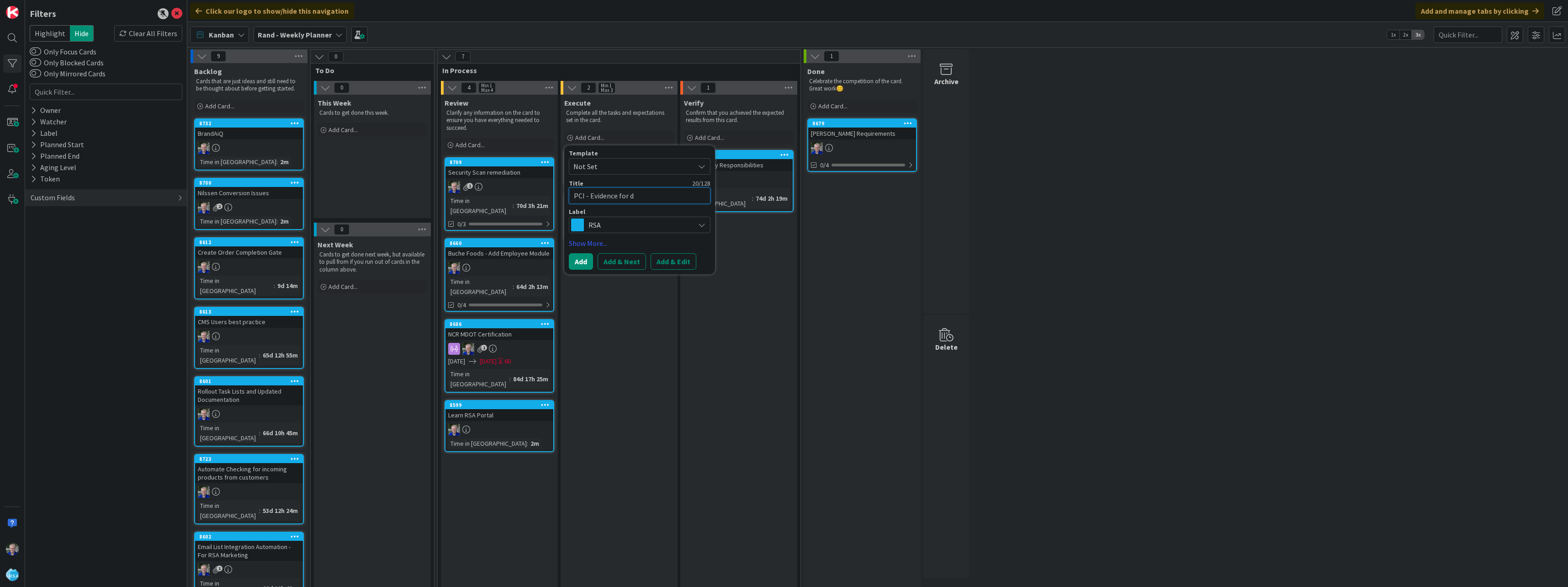
type textarea "x"
type textarea "PCI - Evidence for de"
type textarea "x"
type textarea "PCI - Evidence for def"
type textarea "x"
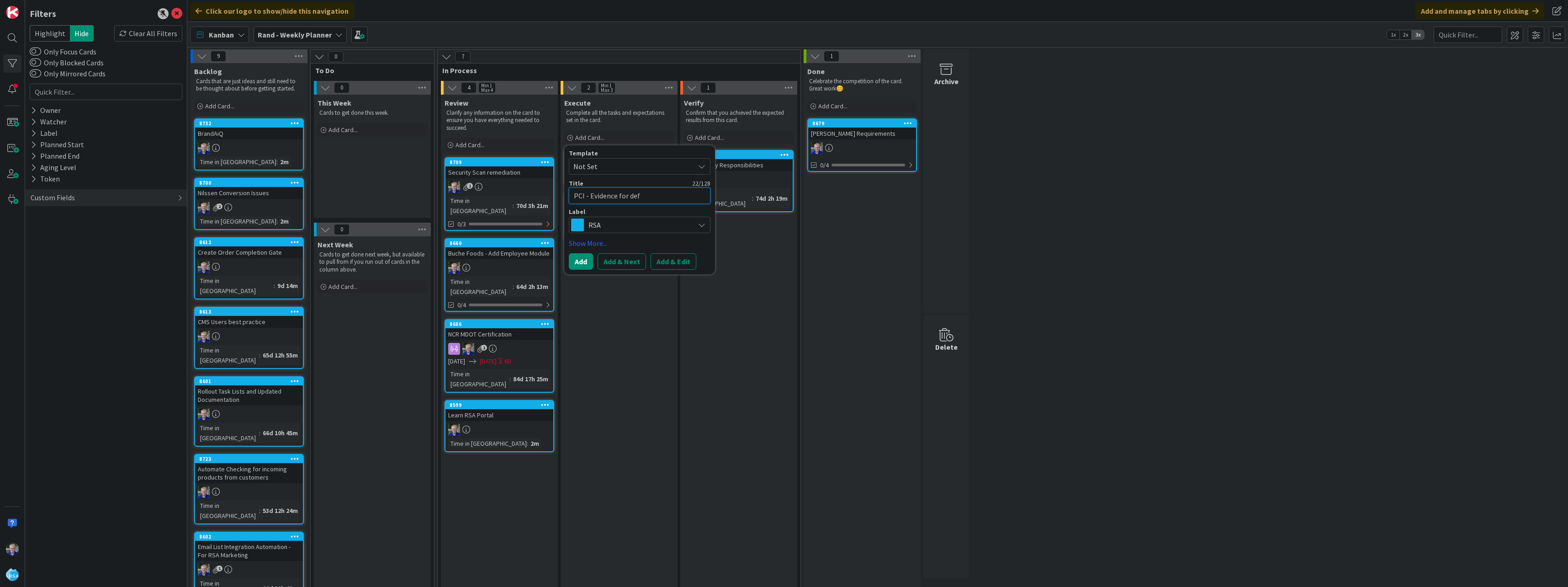
type textarea "PCI - Evidence for defa"
type textarea "x"
type textarea "PCI - Evidence for defau"
type textarea "x"
type textarea "PCI - Evidence for defaul"
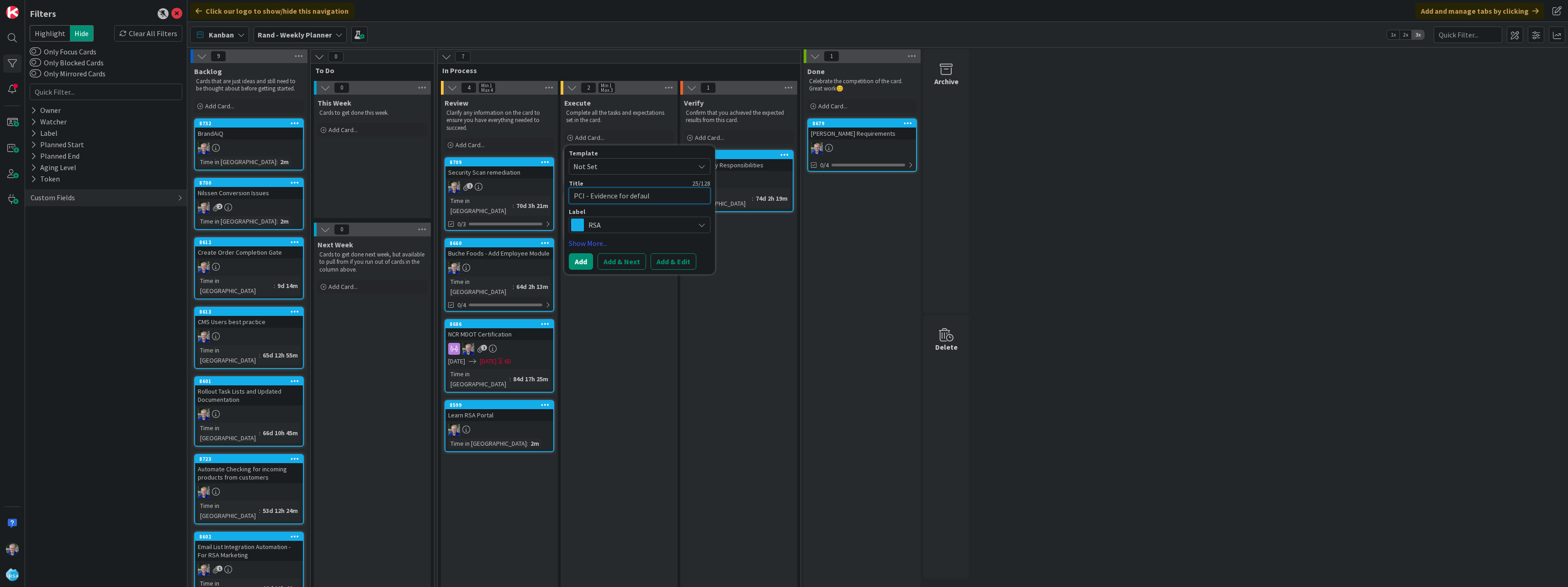
type textarea "x"
type textarea "PCI - Evidence for default"
type textarea "x"
type textarea "PCI - Evidence for default"
type textarea "x"
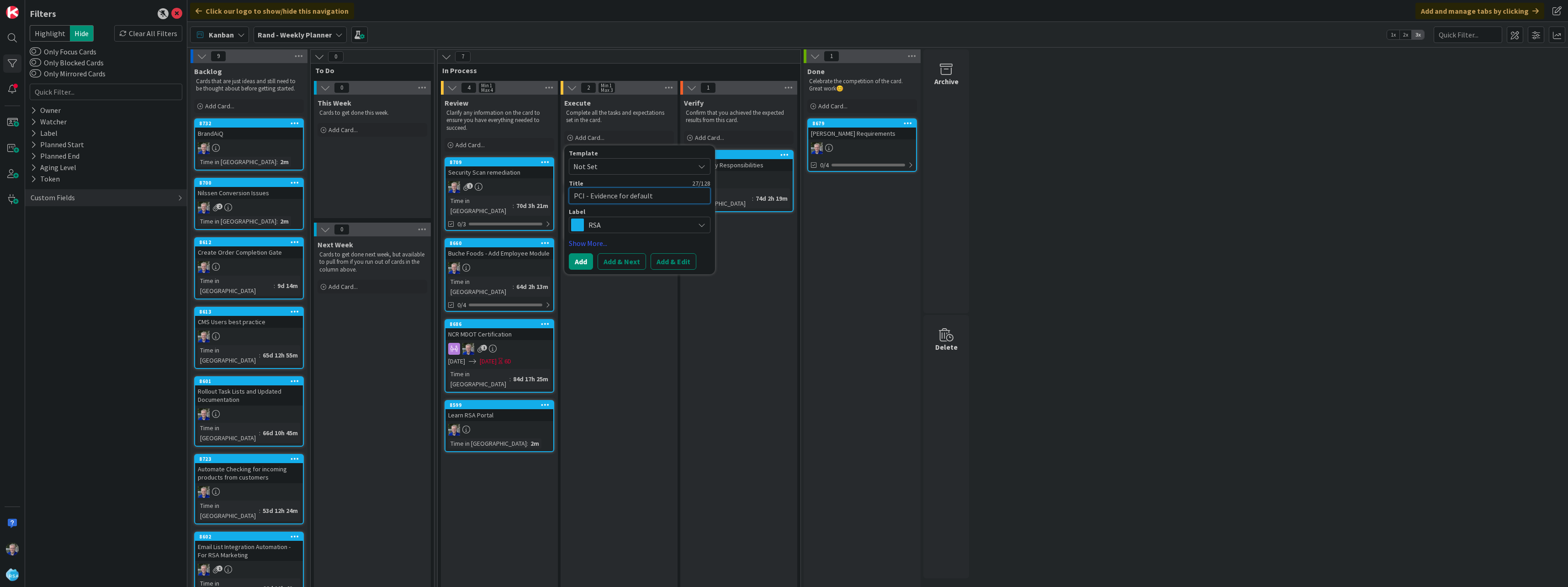
type textarea "PCI - Evidence for default v"
type textarea "x"
type textarea "PCI - Evidence for default ve"
type textarea "x"
type textarea "PCI - Evidence for default ven"
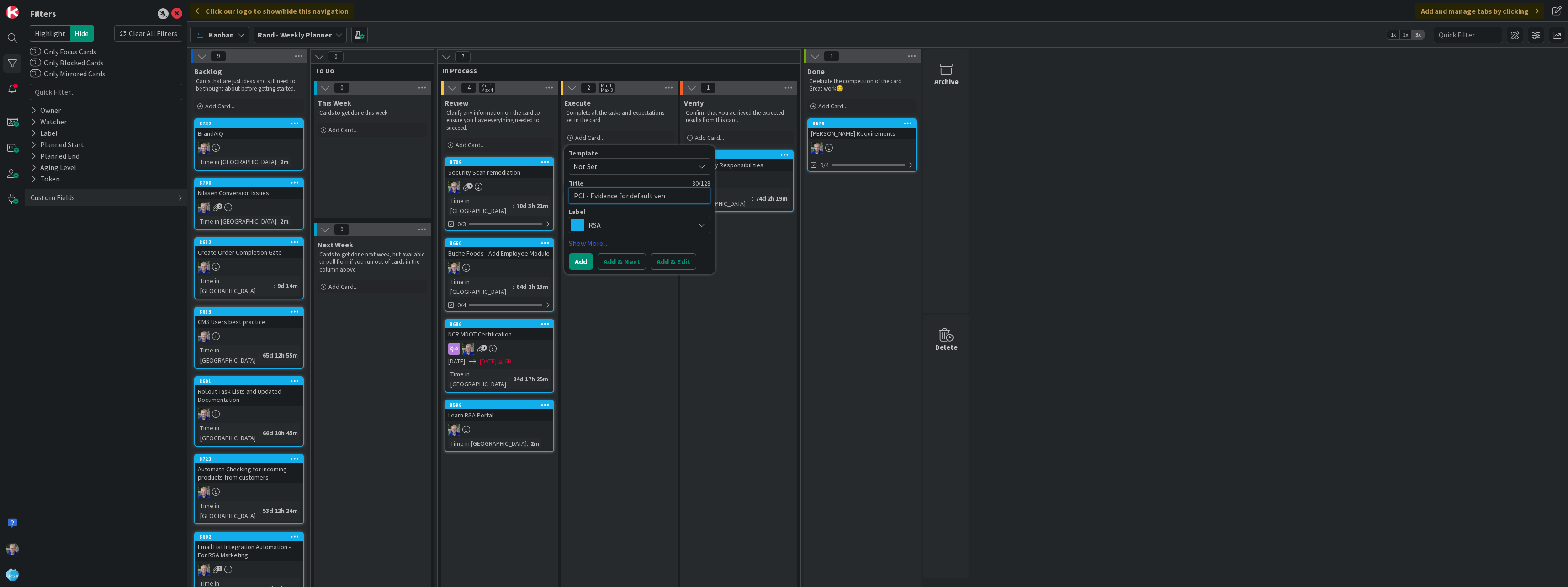
type textarea "x"
type textarea "PCI - Evidence for default vend"
type textarea "x"
type textarea "PCI - Evidence for default vendo"
type textarea "x"
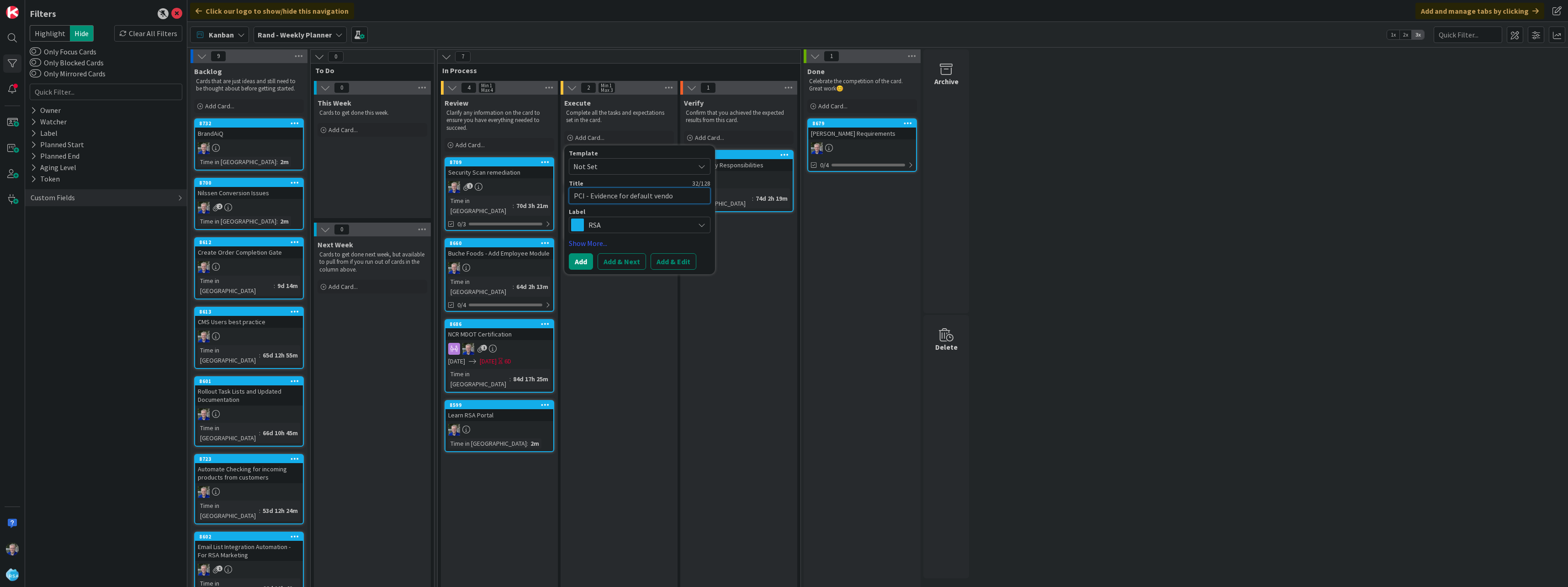
type textarea "PCI - Evidence for default vendow"
type textarea "x"
type textarea "PCI - Evidence for default vendo"
type textarea "x"
type textarea "PCI - Evidence for default vendor"
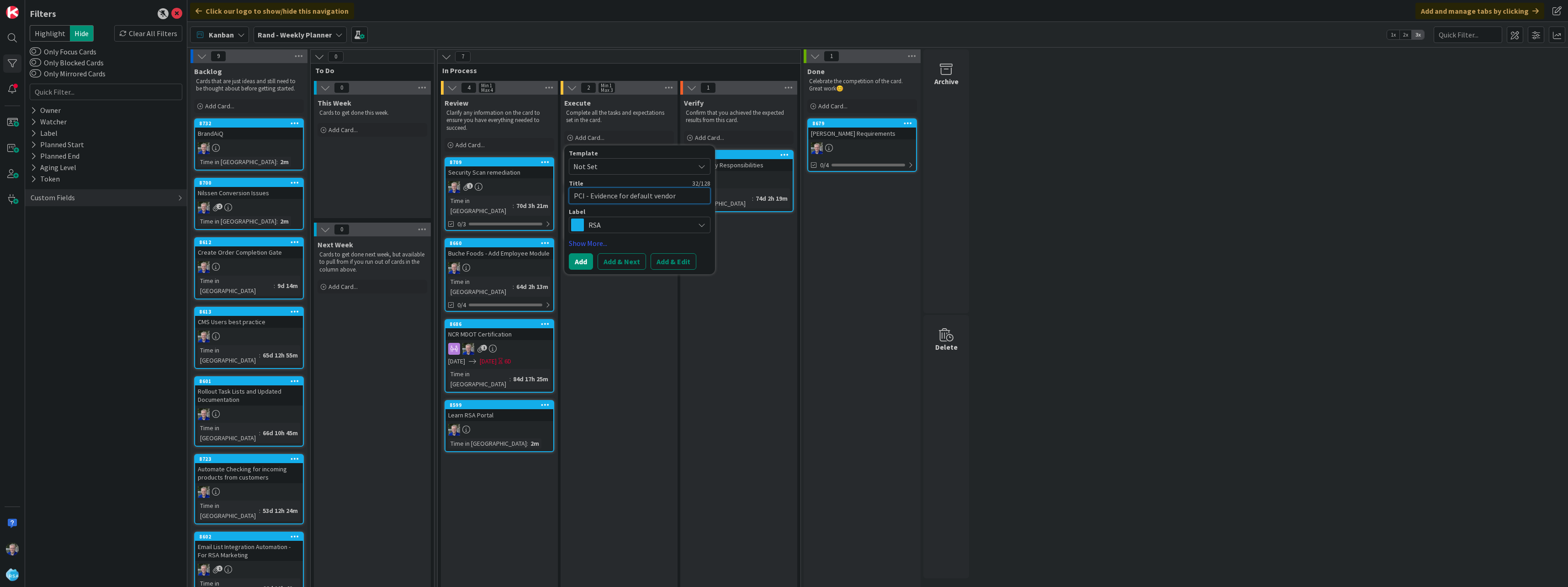
type textarea "x"
type textarea "PCI - Evidence for default vendor"
type textarea "x"
type textarea "PCI - Evidence for default vendor s"
type textarea "x"
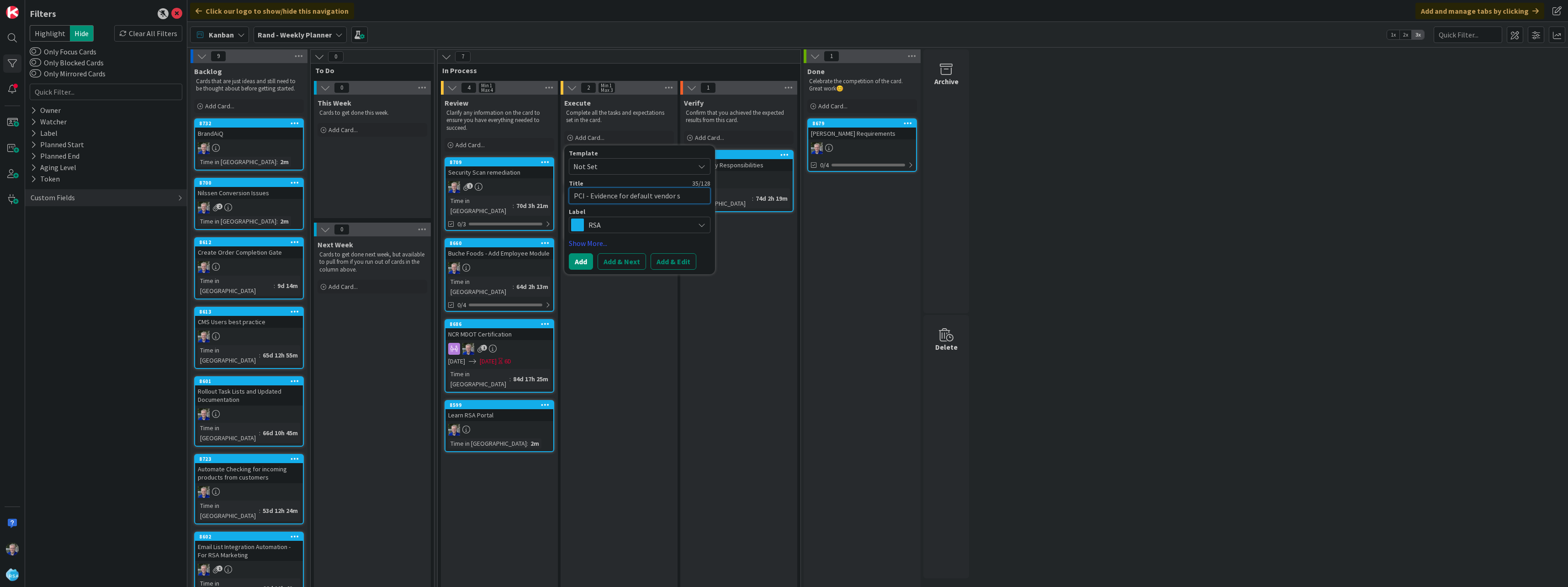
type textarea "PCI - Evidence for default vendor se"
type textarea "x"
type textarea "PCI - Evidence for default vendor set"
type textarea "x"
type textarea "PCI - Evidence for default vendor sett"
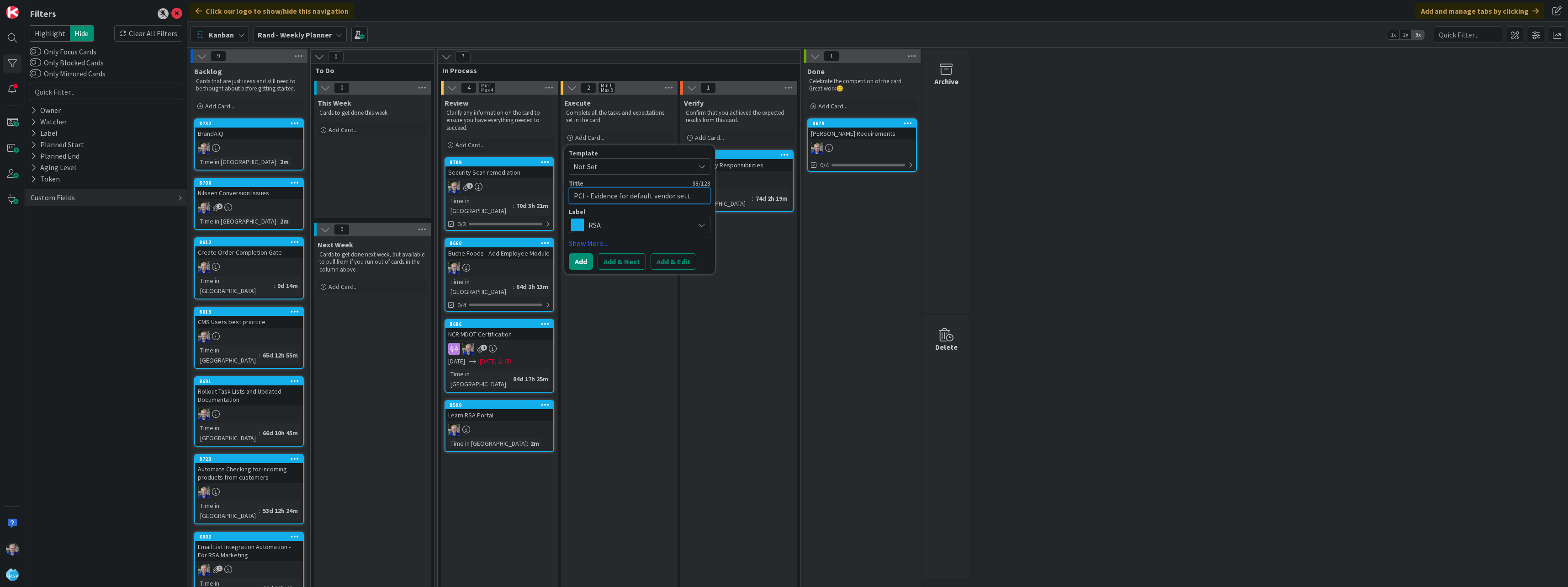
type textarea "x"
type textarea "PCI - Evidence for default vendor setti"
type textarea "x"
type textarea "PCI - Evidence for default vendor settin"
type textarea "x"
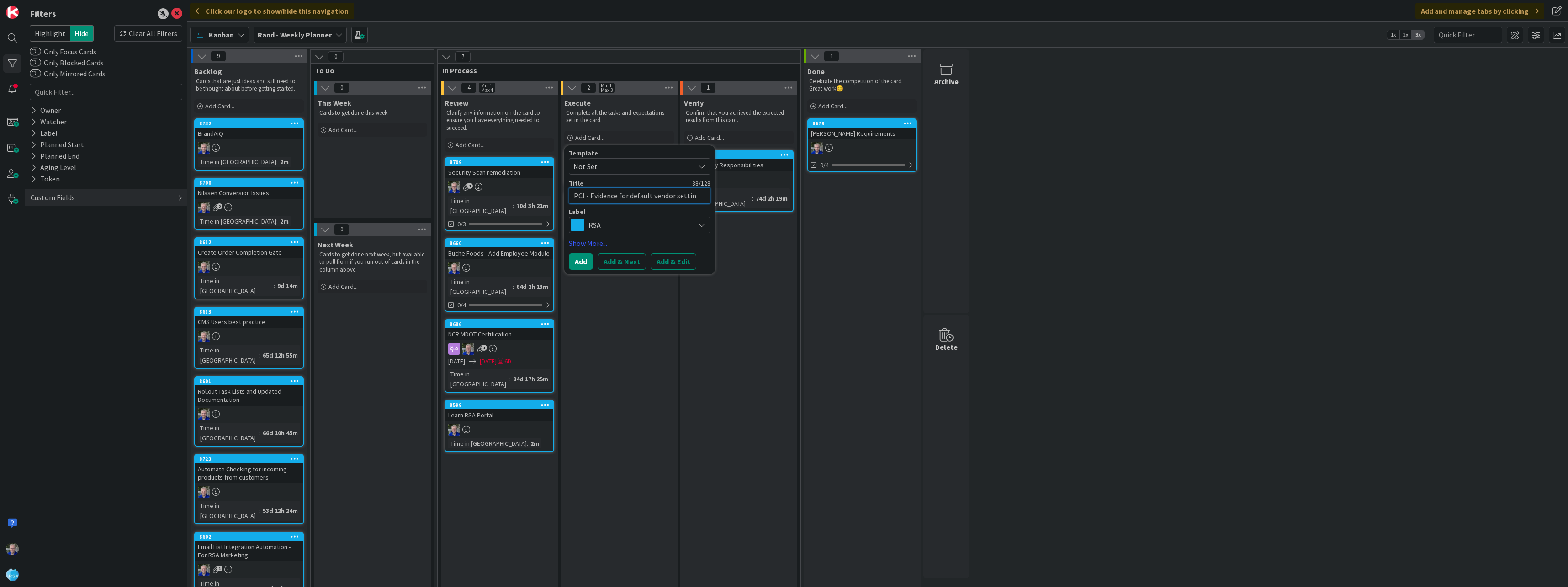
type textarea "PCI - Evidence for default vendor setting"
type textarea "x"
type textarea "PCI - Evidence for default vendor settings"
click at [667, 258] on button "Add & Edit" at bounding box center [673, 261] width 46 height 16
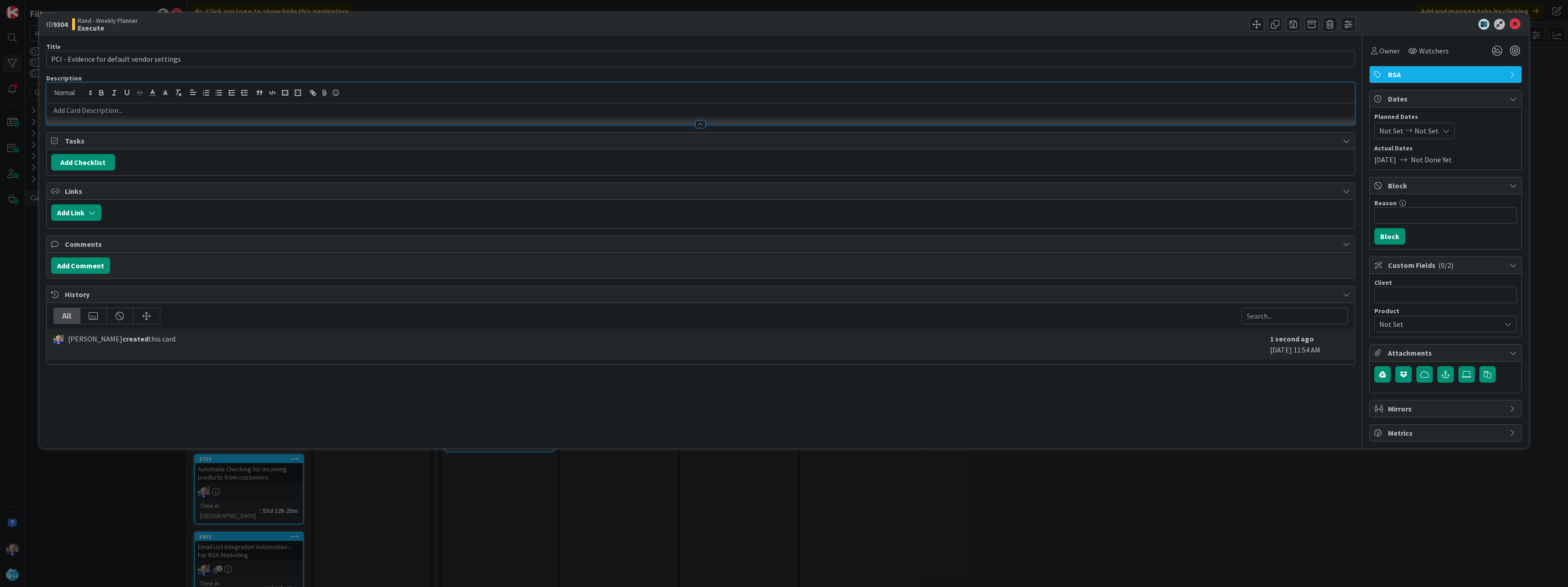
click at [345, 92] on div at bounding box center [701, 104] width 1308 height 42
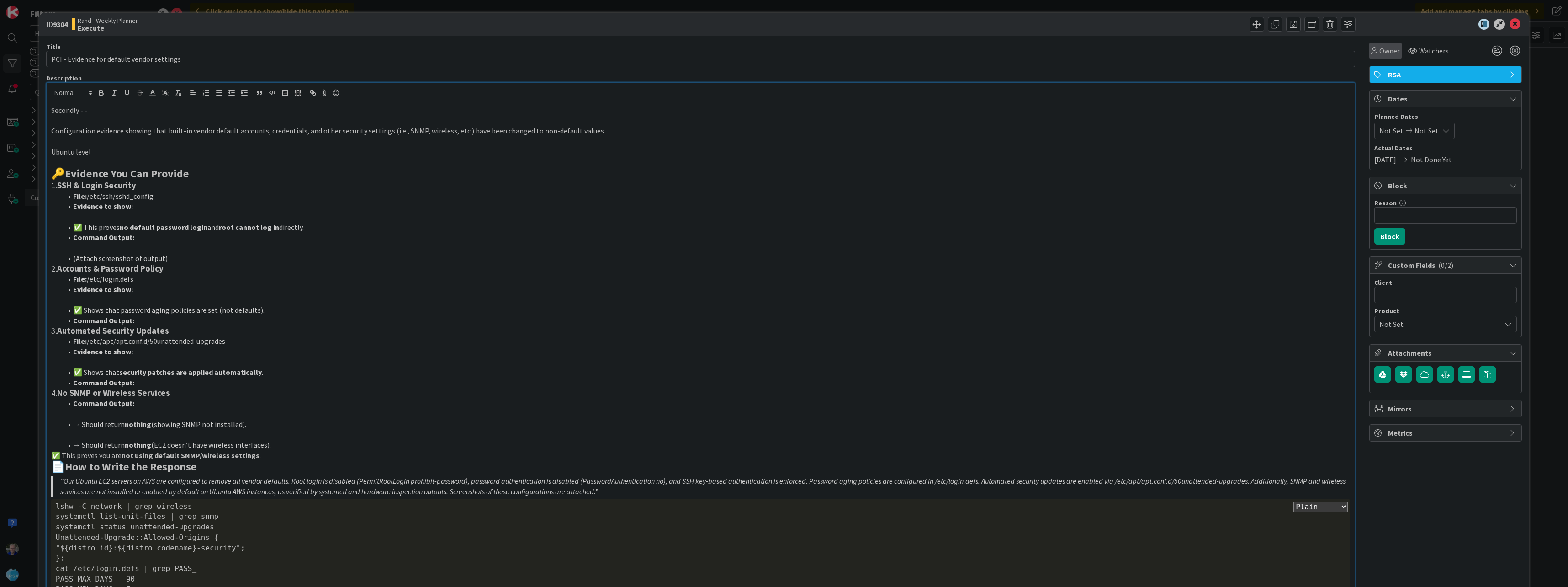
click at [1389, 53] on span "Owner" at bounding box center [1390, 51] width 21 height 11
drag, startPoint x: 1399, startPoint y: 115, endPoint x: 1402, endPoint y: 111, distance: 5.0
click at [1404, 115] on span "[PERSON_NAME]" at bounding box center [1426, 118] width 44 height 14
click at [1510, 23] on icon at bounding box center [1515, 24] width 11 height 11
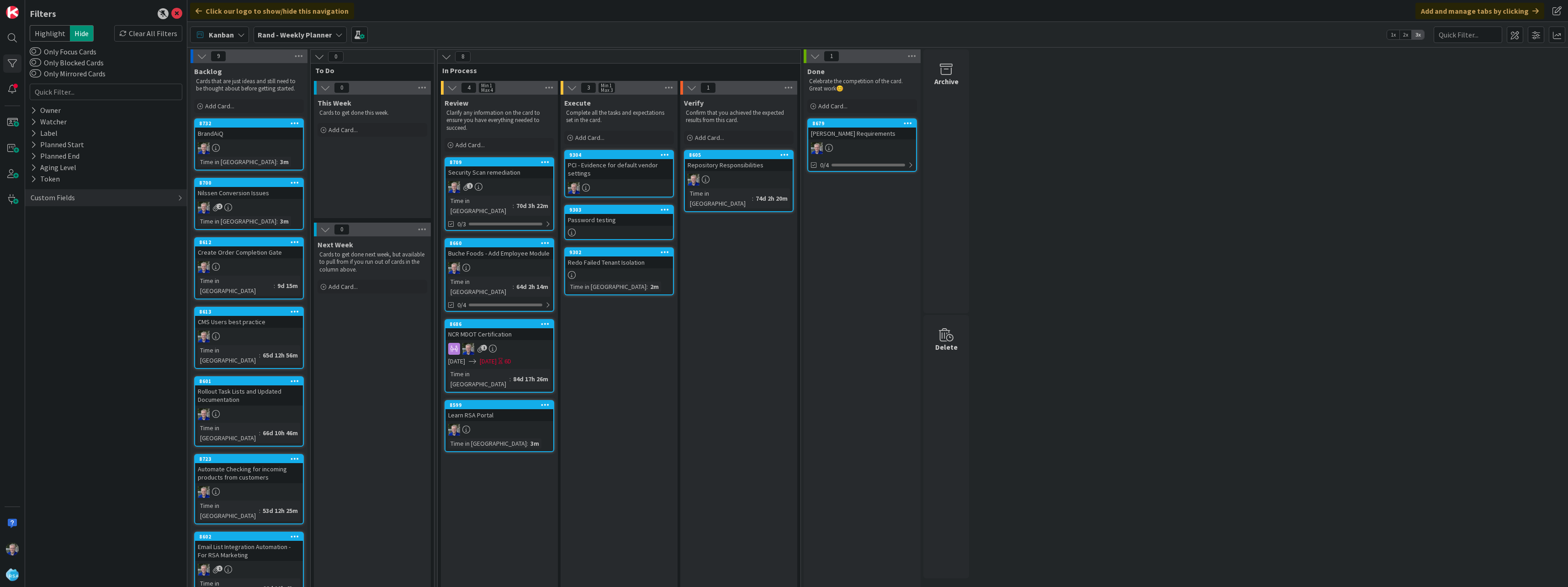
click at [240, 34] on icon at bounding box center [241, 35] width 7 height 7
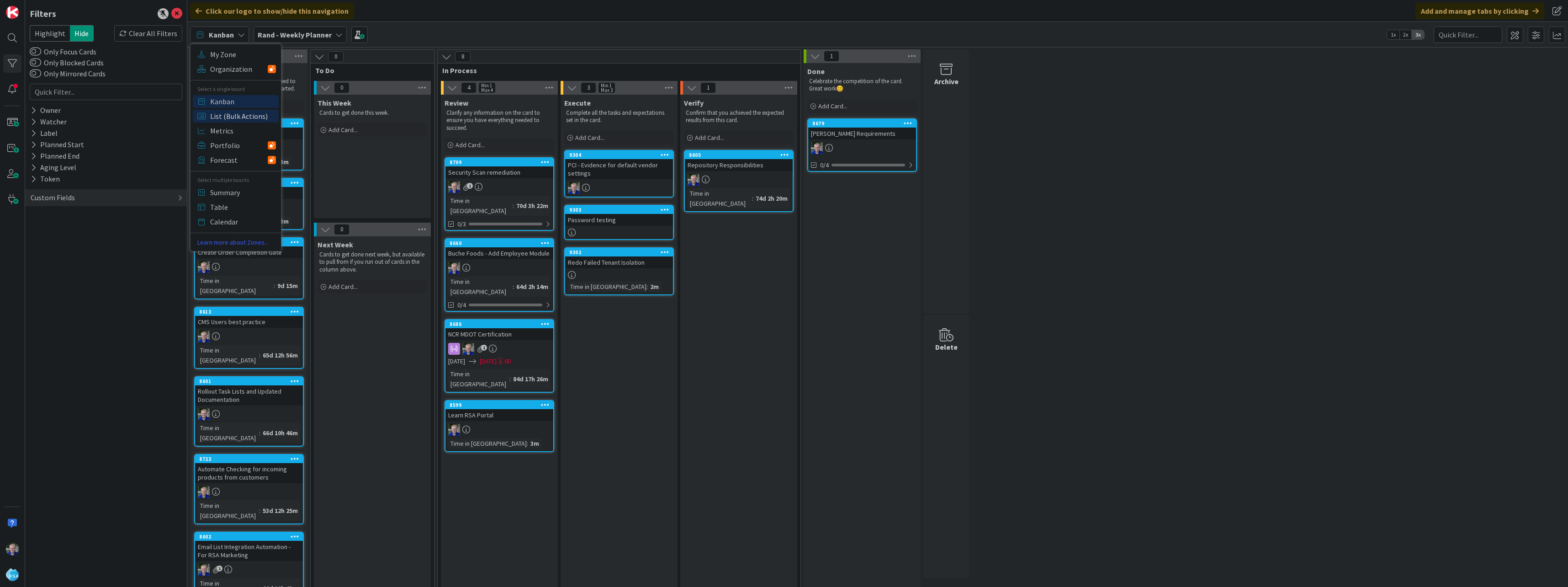
click at [223, 113] on span "List (Bulk Actions)" at bounding box center [243, 116] width 66 height 14
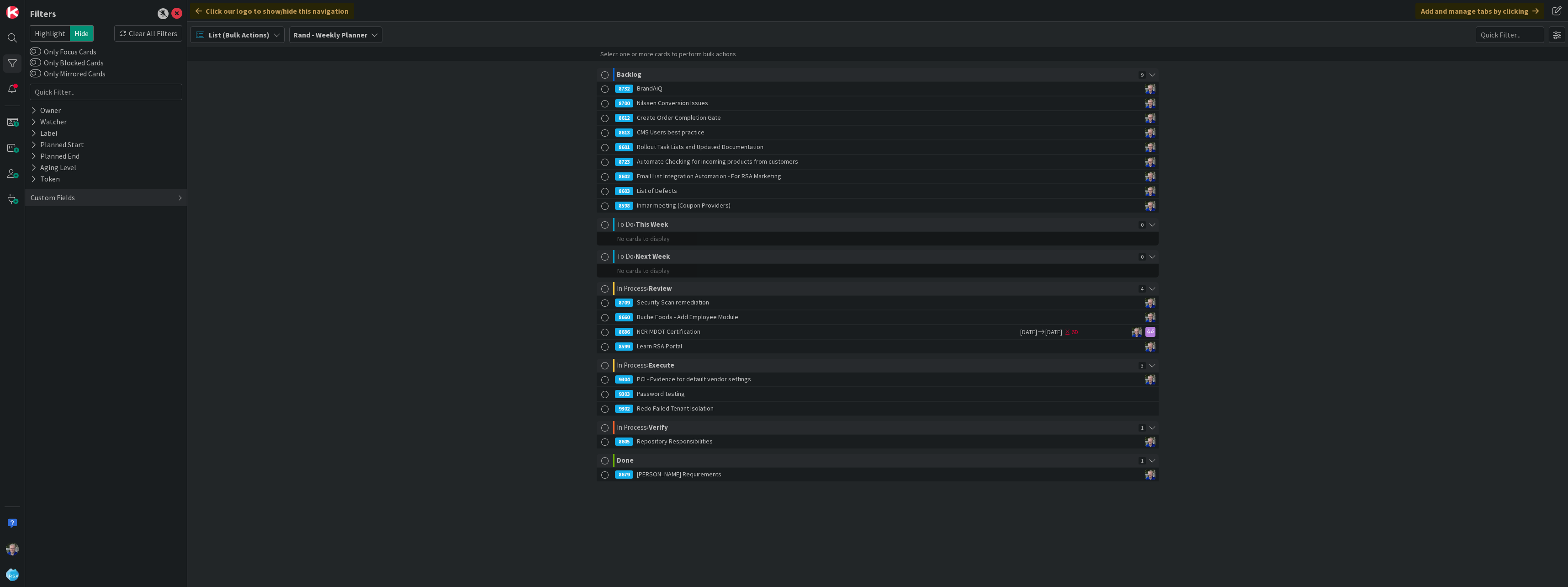
click at [606, 395] on div at bounding box center [605, 395] width 12 height 12
click at [606, 409] on div at bounding box center [605, 410] width 12 height 12
click at [690, 55] on span "Owner" at bounding box center [689, 54] width 21 height 9
click at [690, 111] on span "Select owner..." at bounding box center [698, 116] width 44 height 11
click at [710, 172] on span "[PERSON_NAME]" at bounding box center [728, 175] width 44 height 14
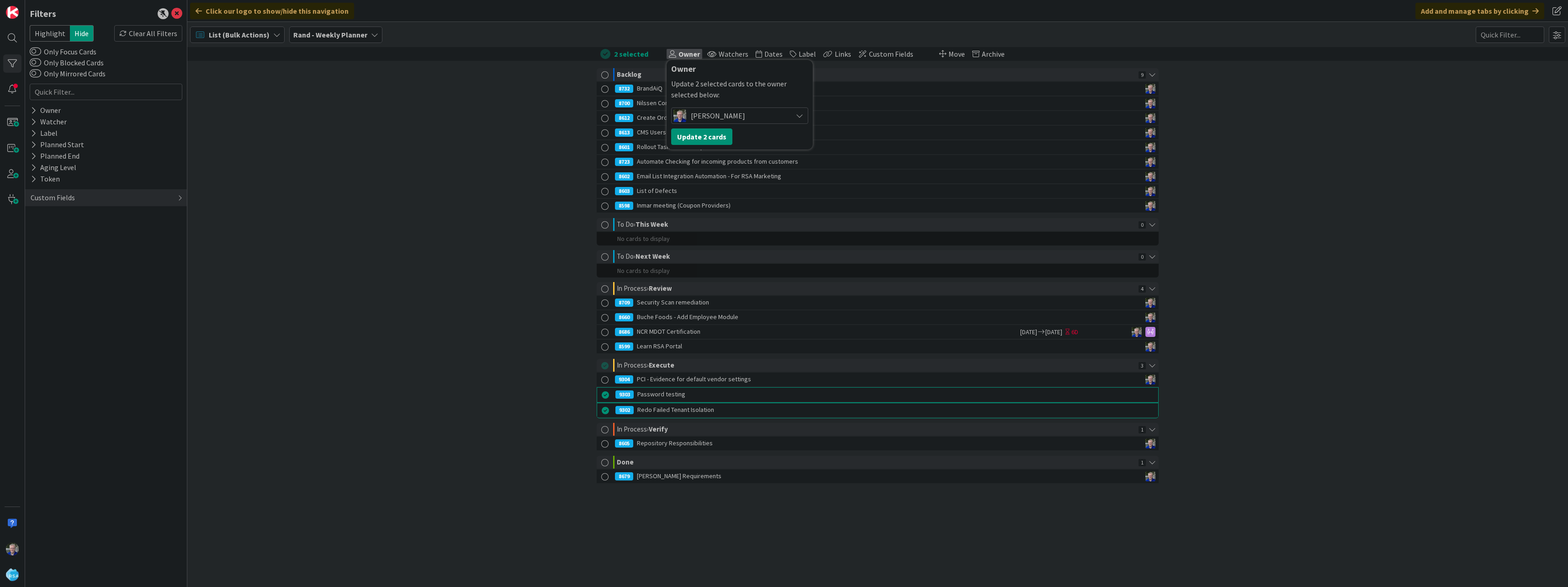
click at [1096, 43] on div "List (Bulk Actions) My Zone Organization Select a single board Kanban List (Bul…" at bounding box center [878, 34] width 1381 height 25
click at [684, 54] on span "Owner" at bounding box center [689, 54] width 21 height 9
click at [698, 118] on span "Select owner..." at bounding box center [698, 116] width 44 height 11
click at [677, 175] on span at bounding box center [680, 175] width 7 height 14
click at [682, 135] on button "Update 2 cards" at bounding box center [702, 136] width 61 height 16
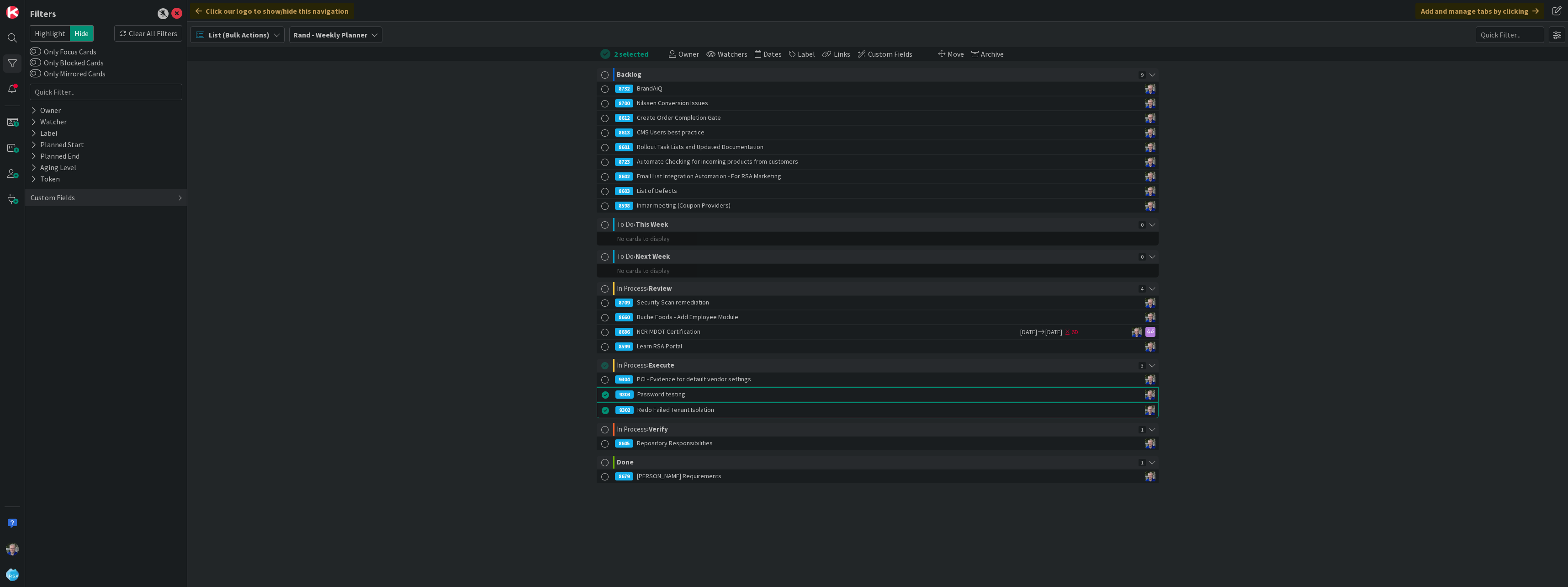
click at [1302, 321] on div "2 selected Owner Owner Update 2 selected cards to the owner selected below: Sel…" at bounding box center [878, 279] width 1381 height 465
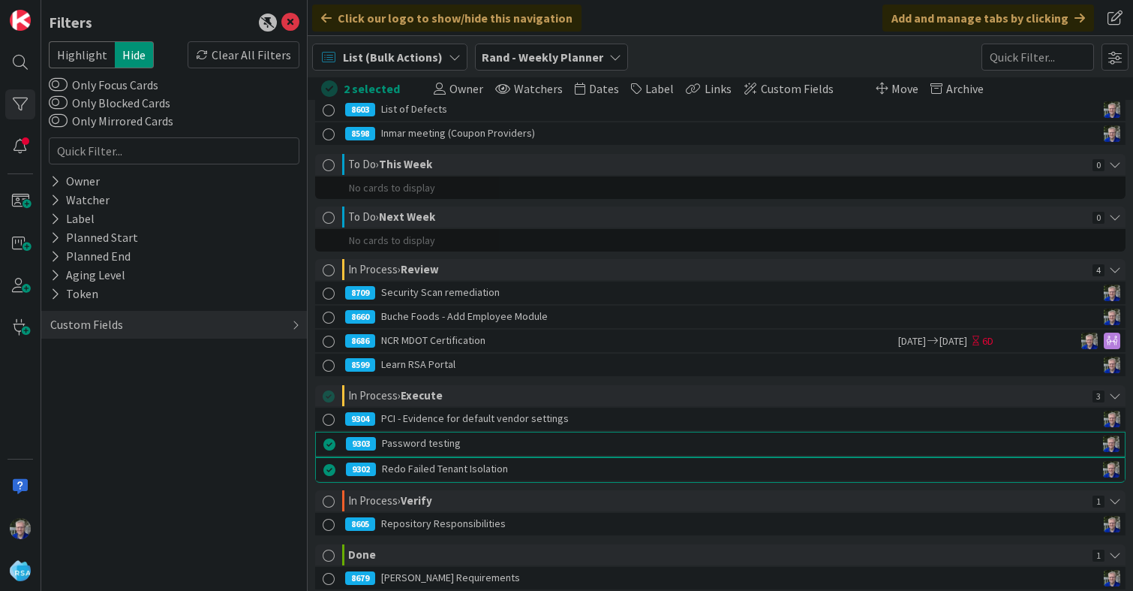
scroll to position [249, 0]
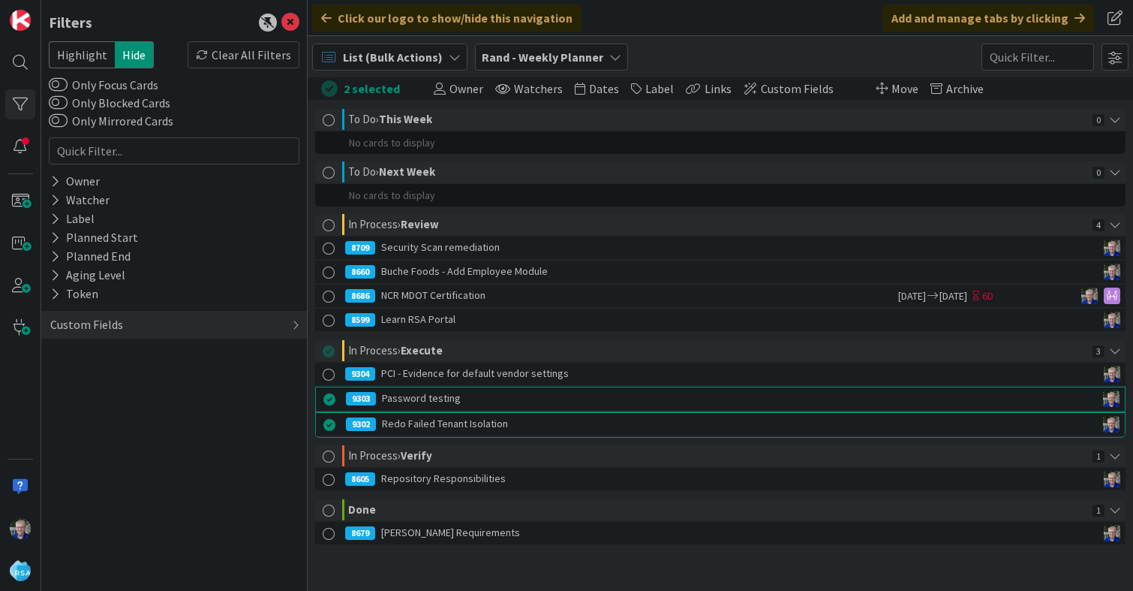
click at [449, 427] on div "9302 Redo Failed Tenant Isolation" at bounding box center [669, 424] width 647 height 23
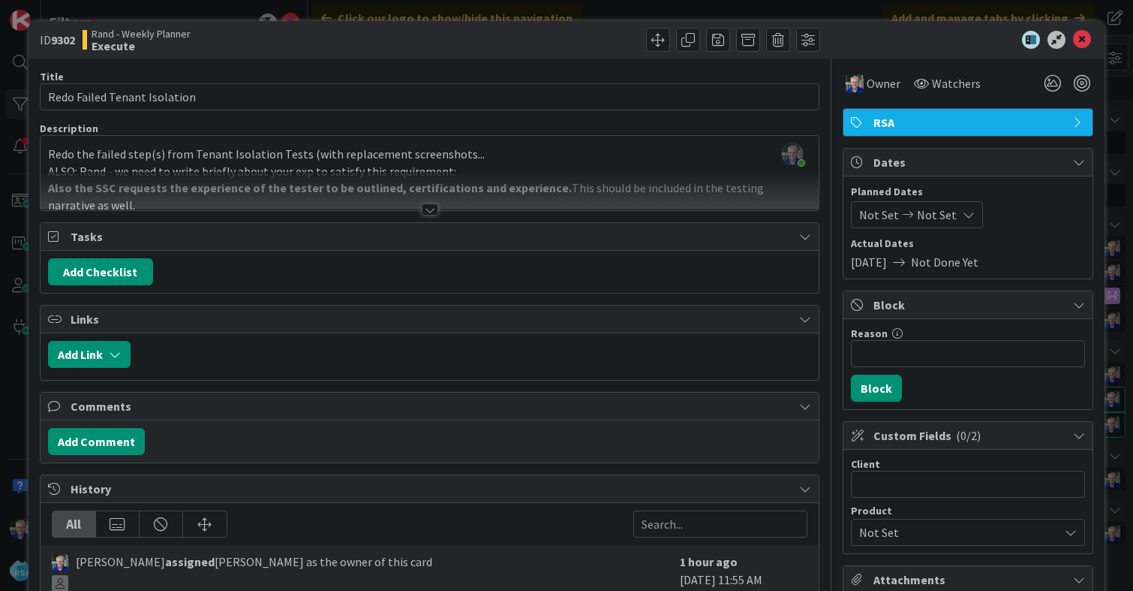
click at [423, 209] on div at bounding box center [430, 209] width 17 height 12
